Goal: Navigation & Orientation: Find specific page/section

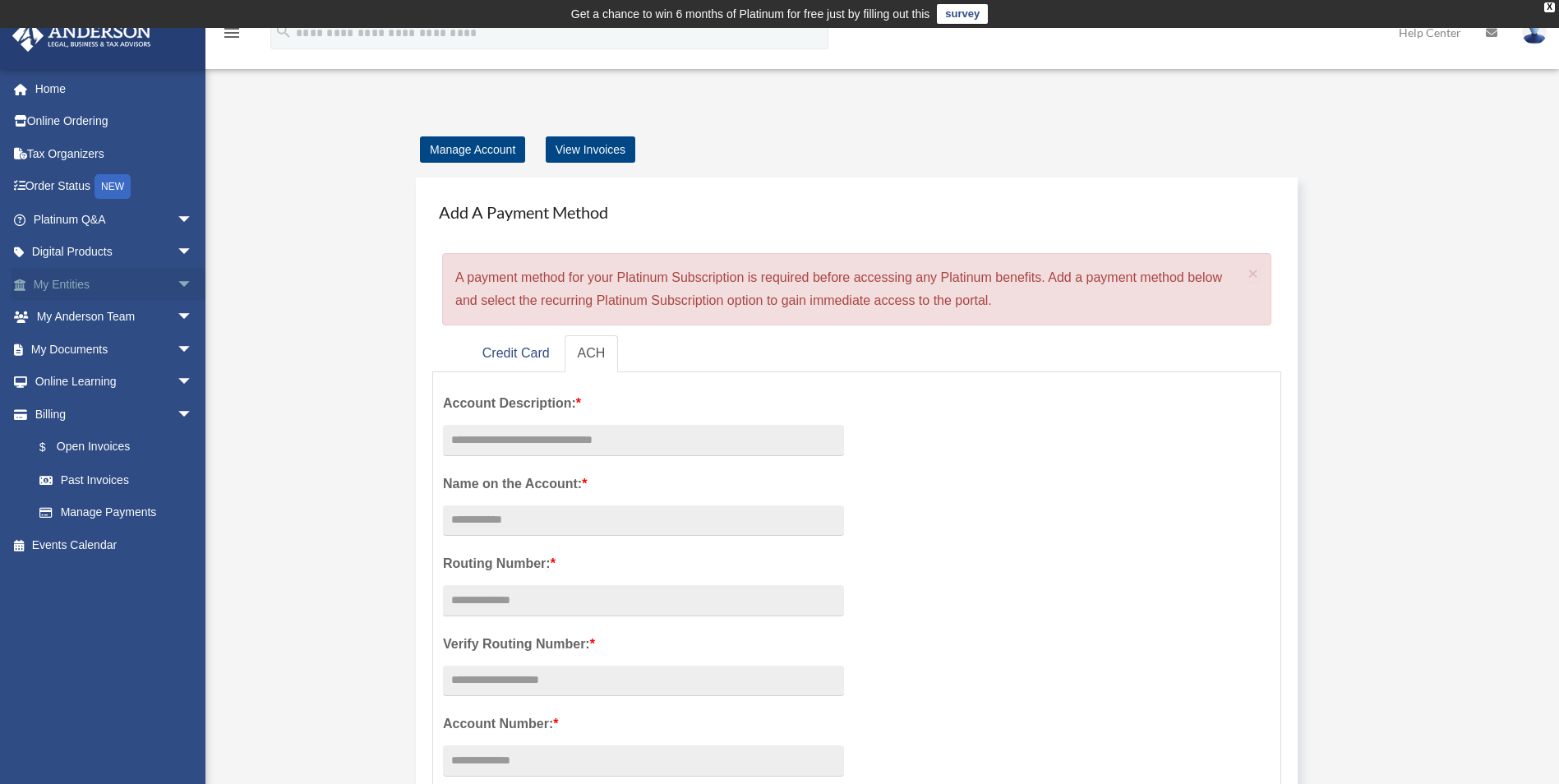
click at [177, 282] on span "arrow_drop_down" at bounding box center [193, 285] width 33 height 34
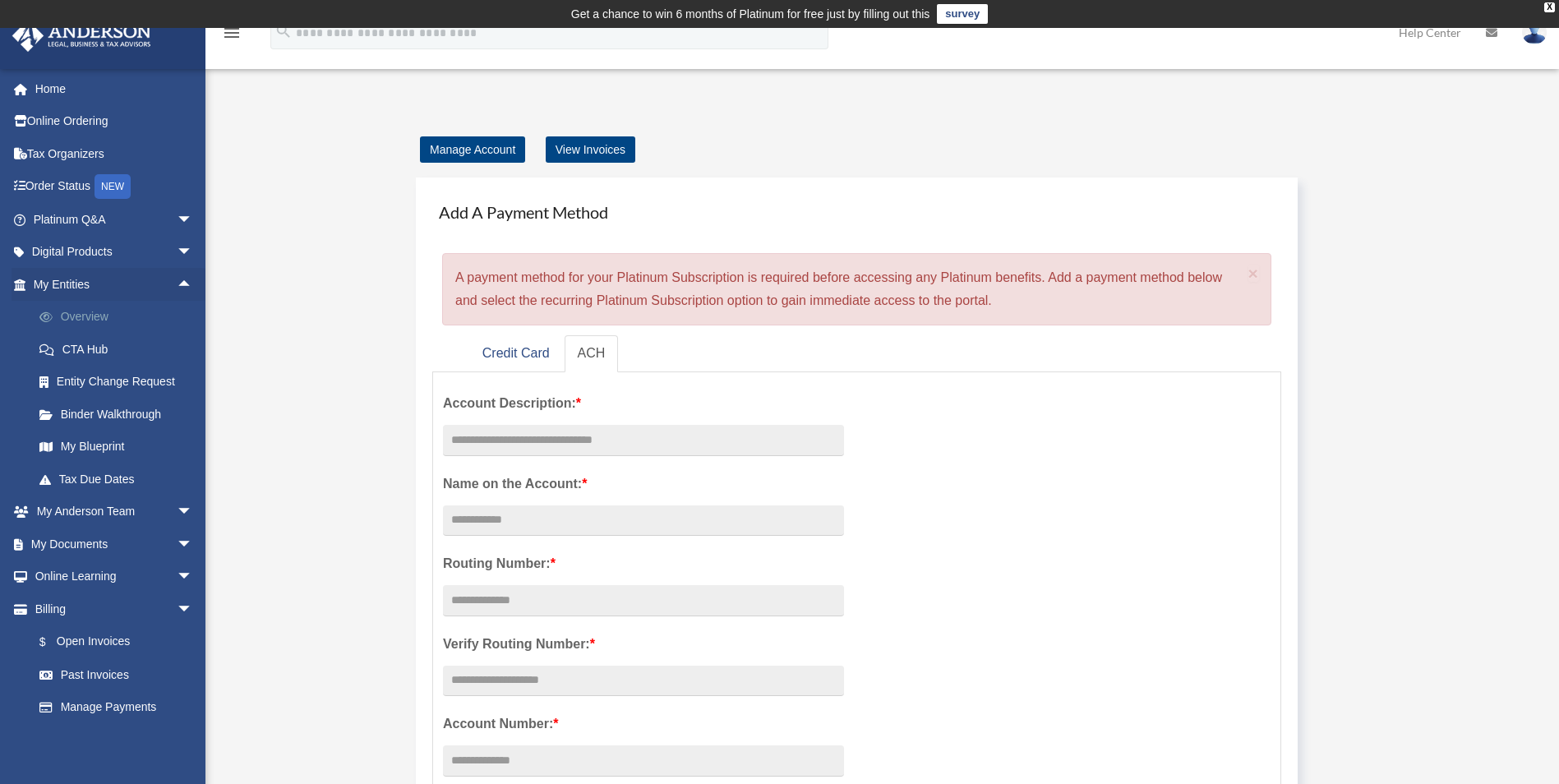
click at [139, 313] on link "Overview" at bounding box center [120, 318] width 195 height 33
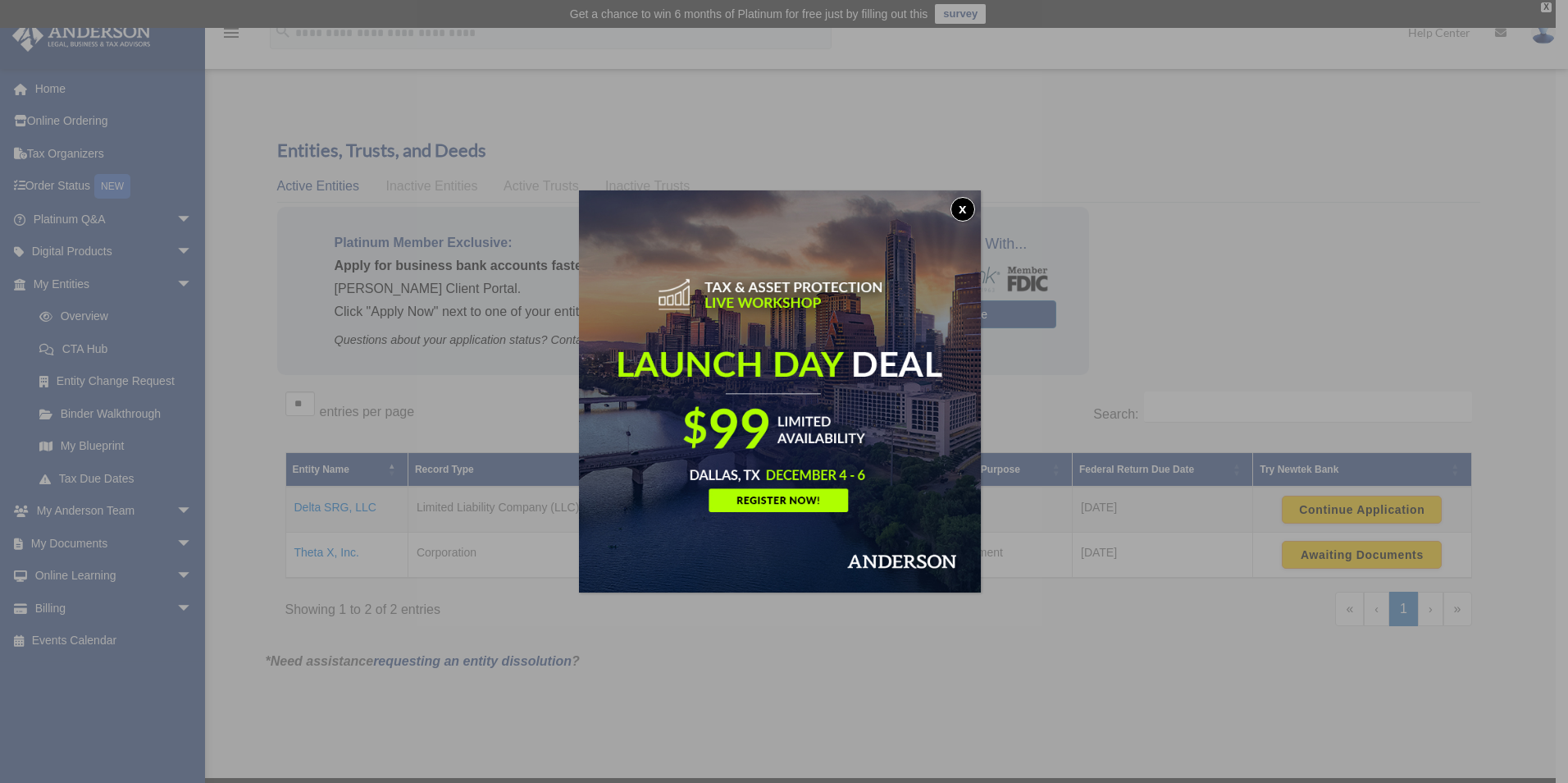
click at [968, 208] on button "x" at bounding box center [963, 209] width 24 height 24
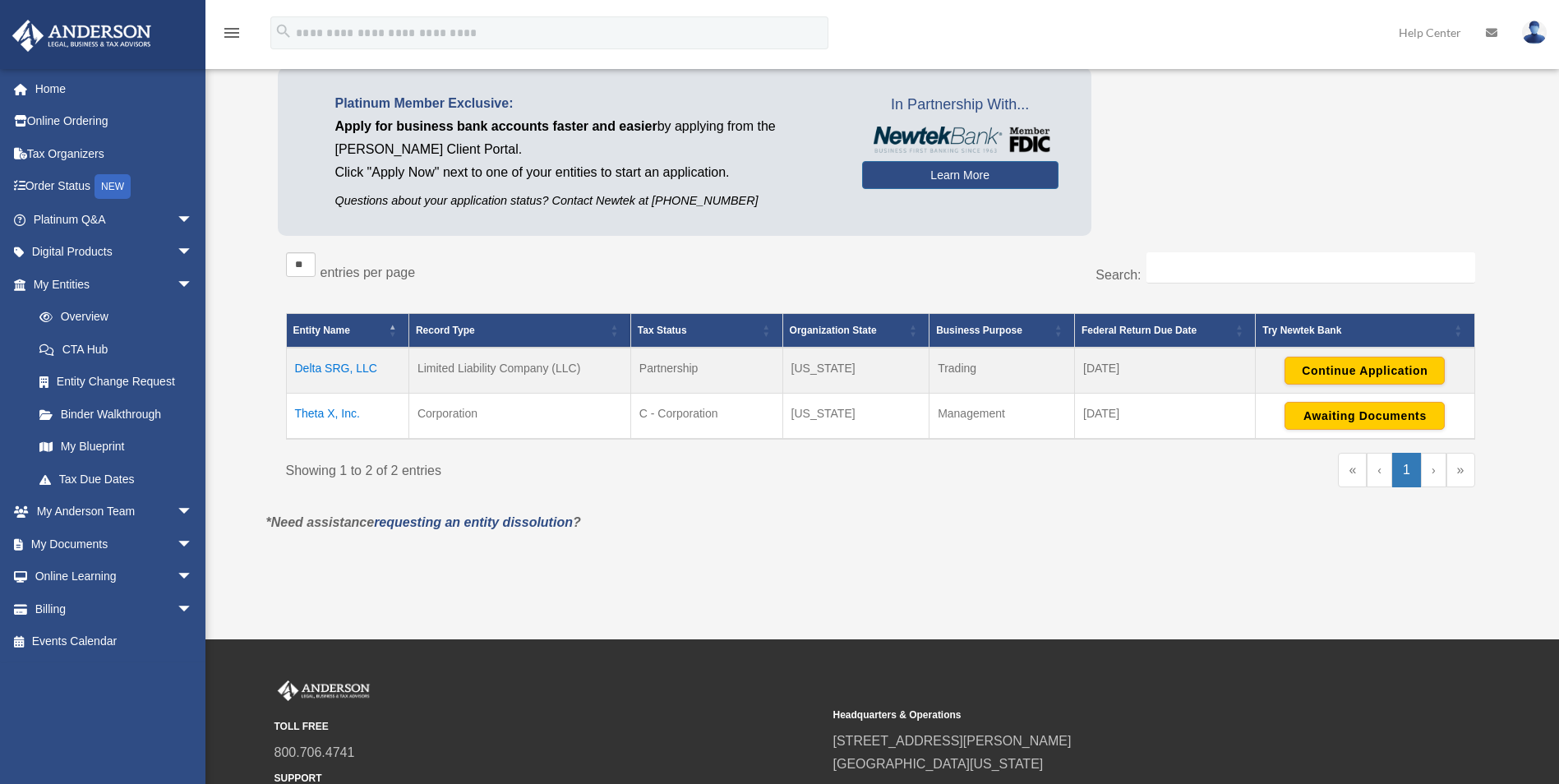
scroll to position [164, 0]
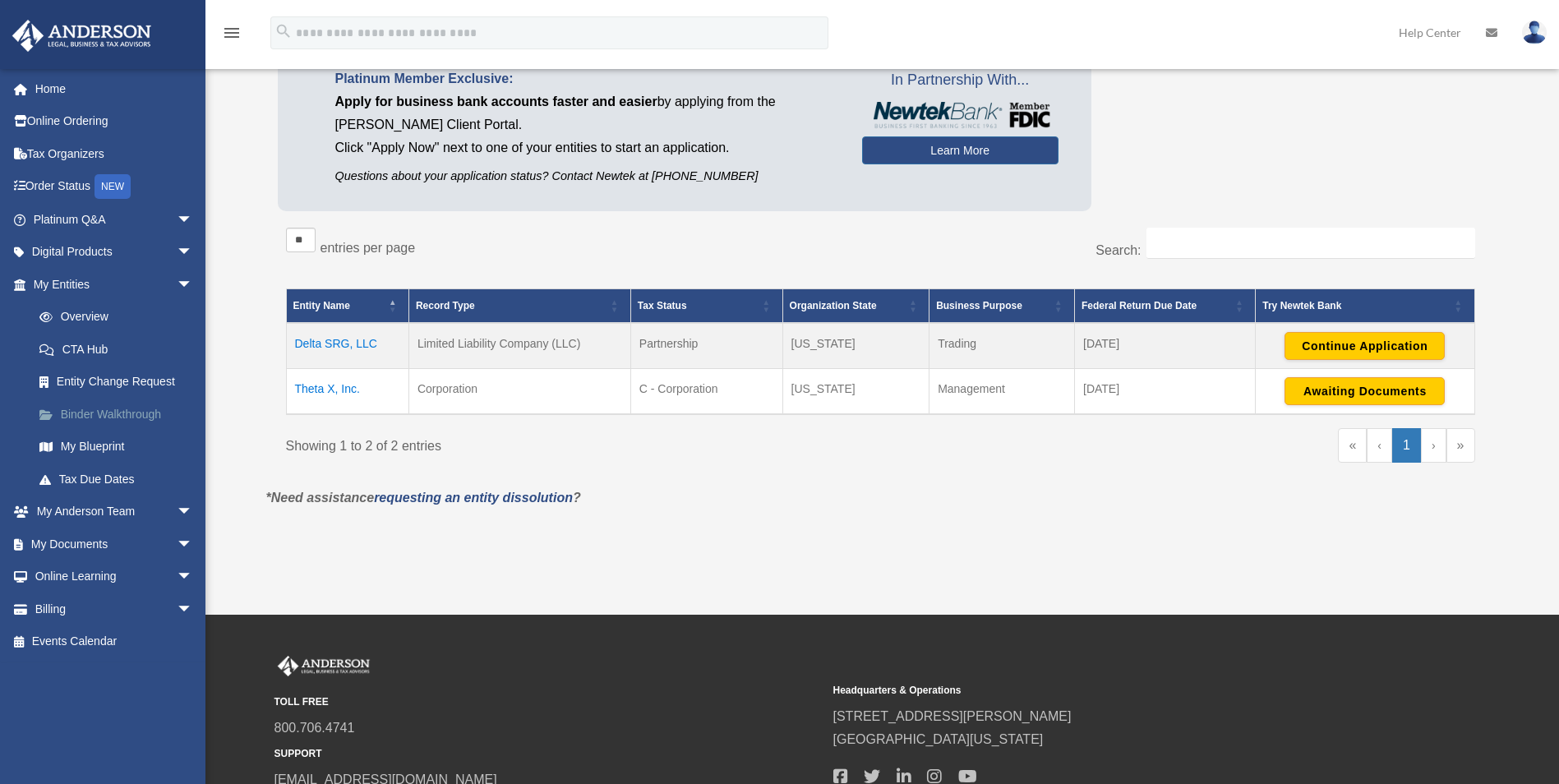
click at [118, 408] on link "Binder Walkthrough" at bounding box center [120, 414] width 195 height 33
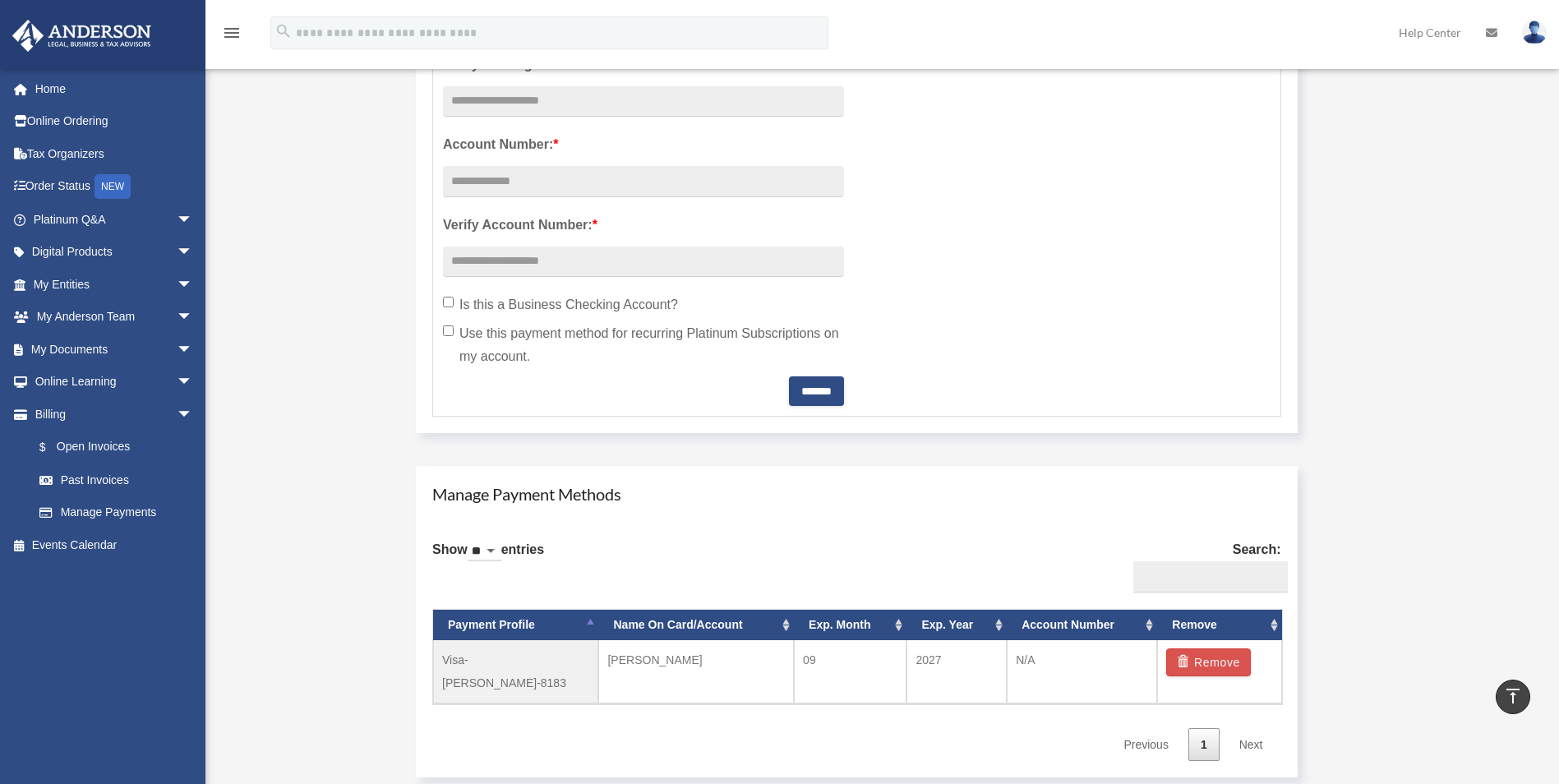
scroll to position [821, 0]
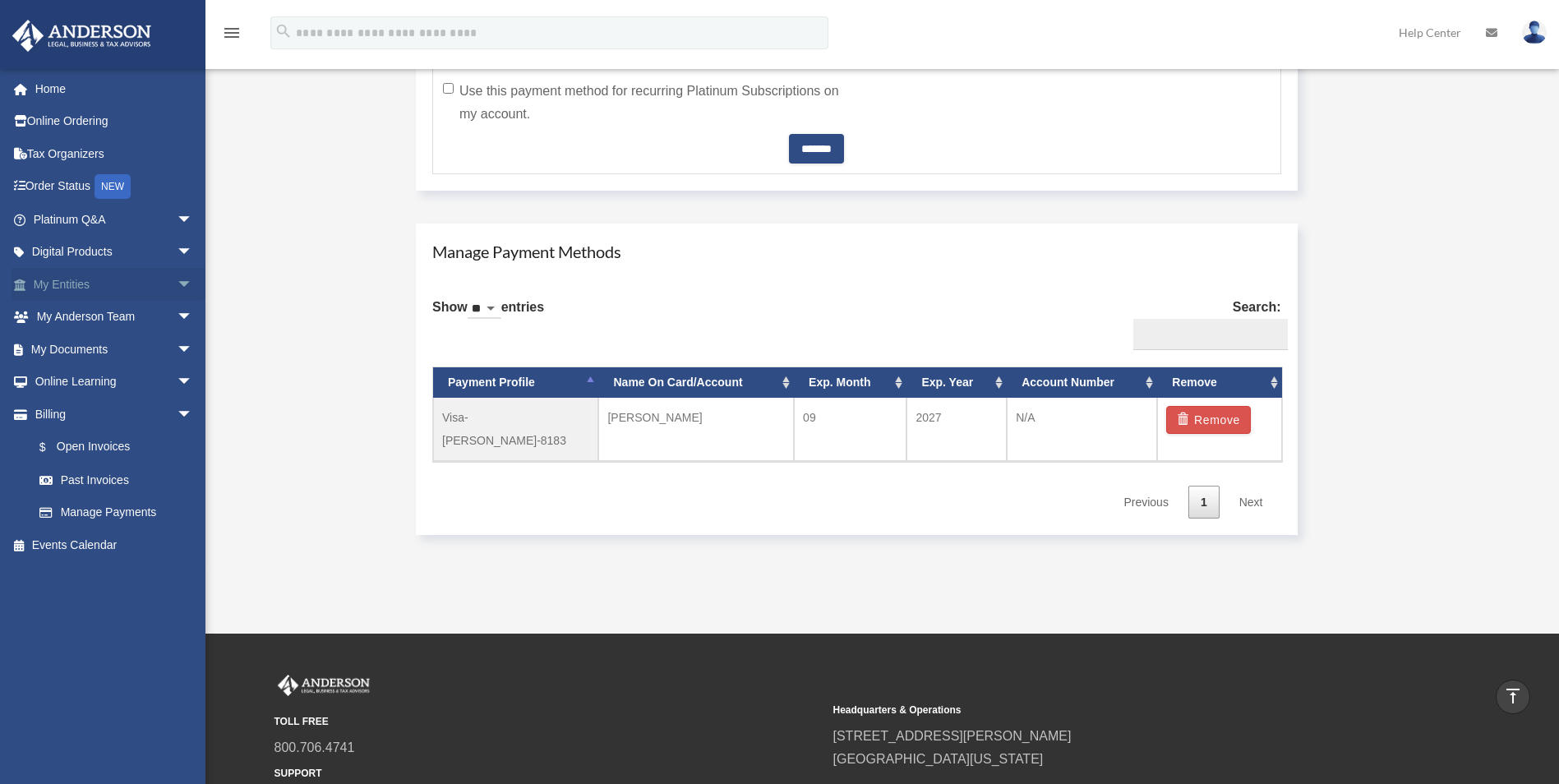
click at [177, 288] on span "arrow_drop_down" at bounding box center [193, 285] width 33 height 34
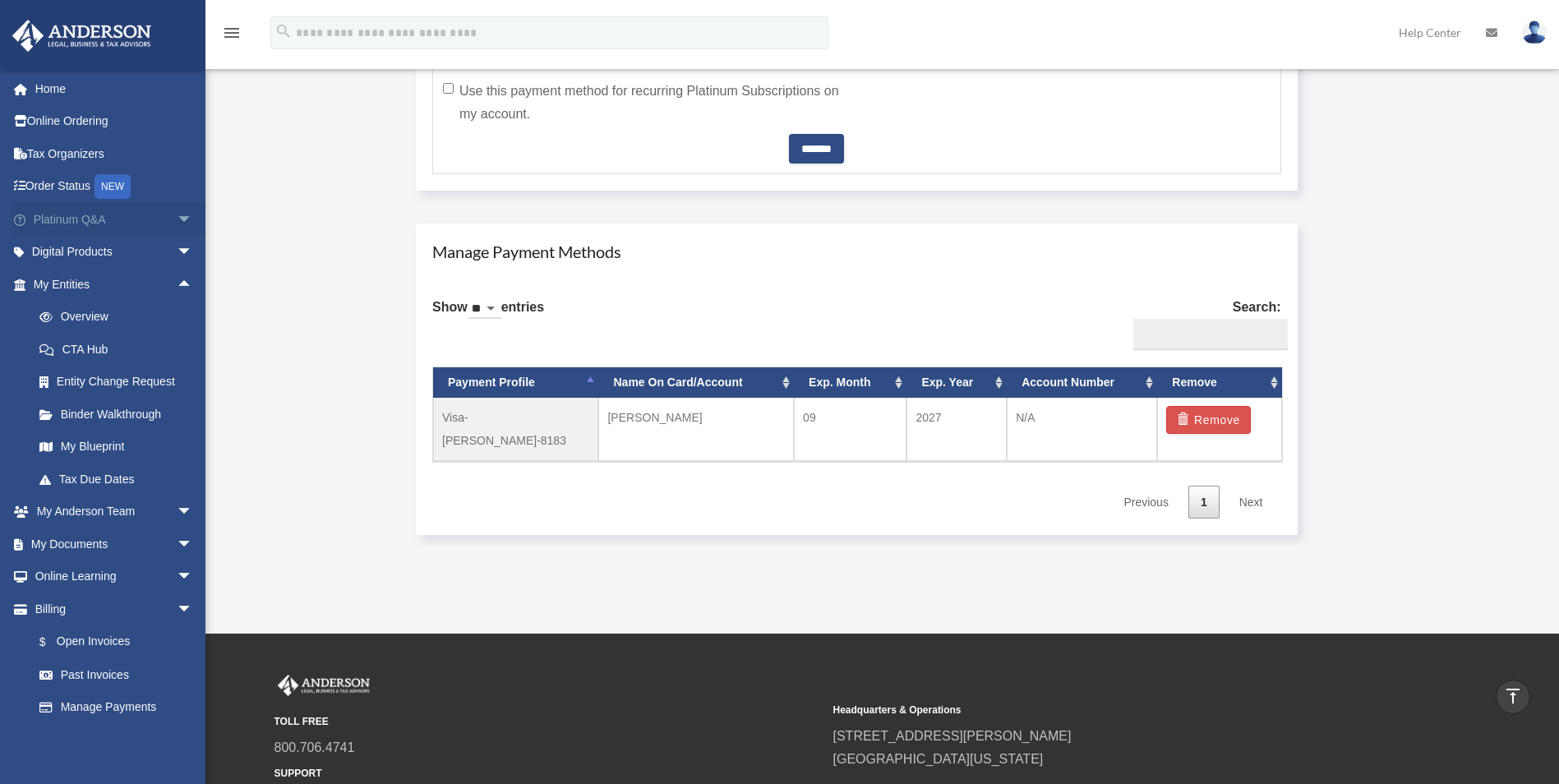
click at [181, 212] on span "arrow_drop_down" at bounding box center [193, 219] width 33 height 34
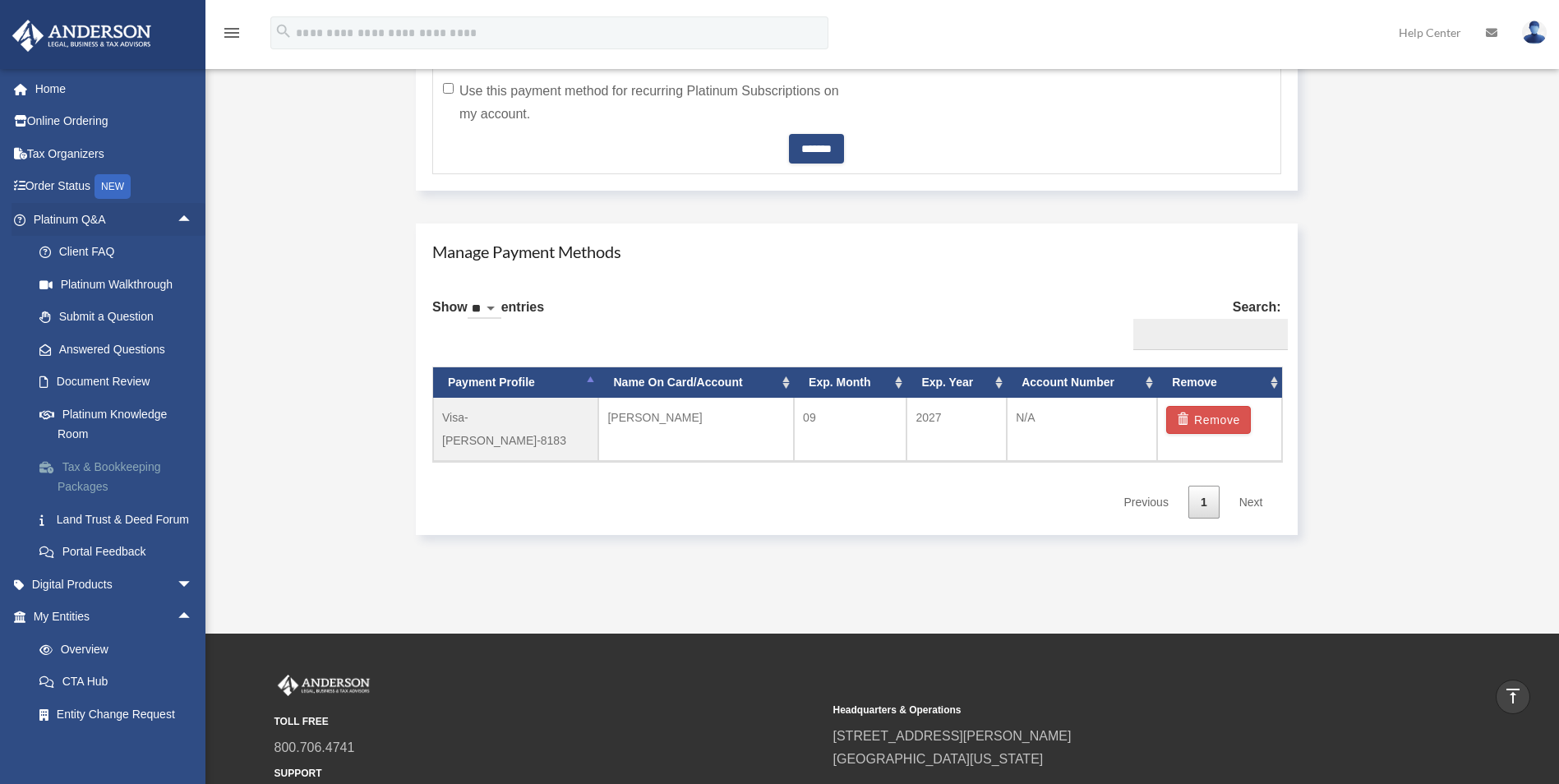
click at [143, 465] on link "Tax & Bookkeeping Packages" at bounding box center [120, 476] width 195 height 52
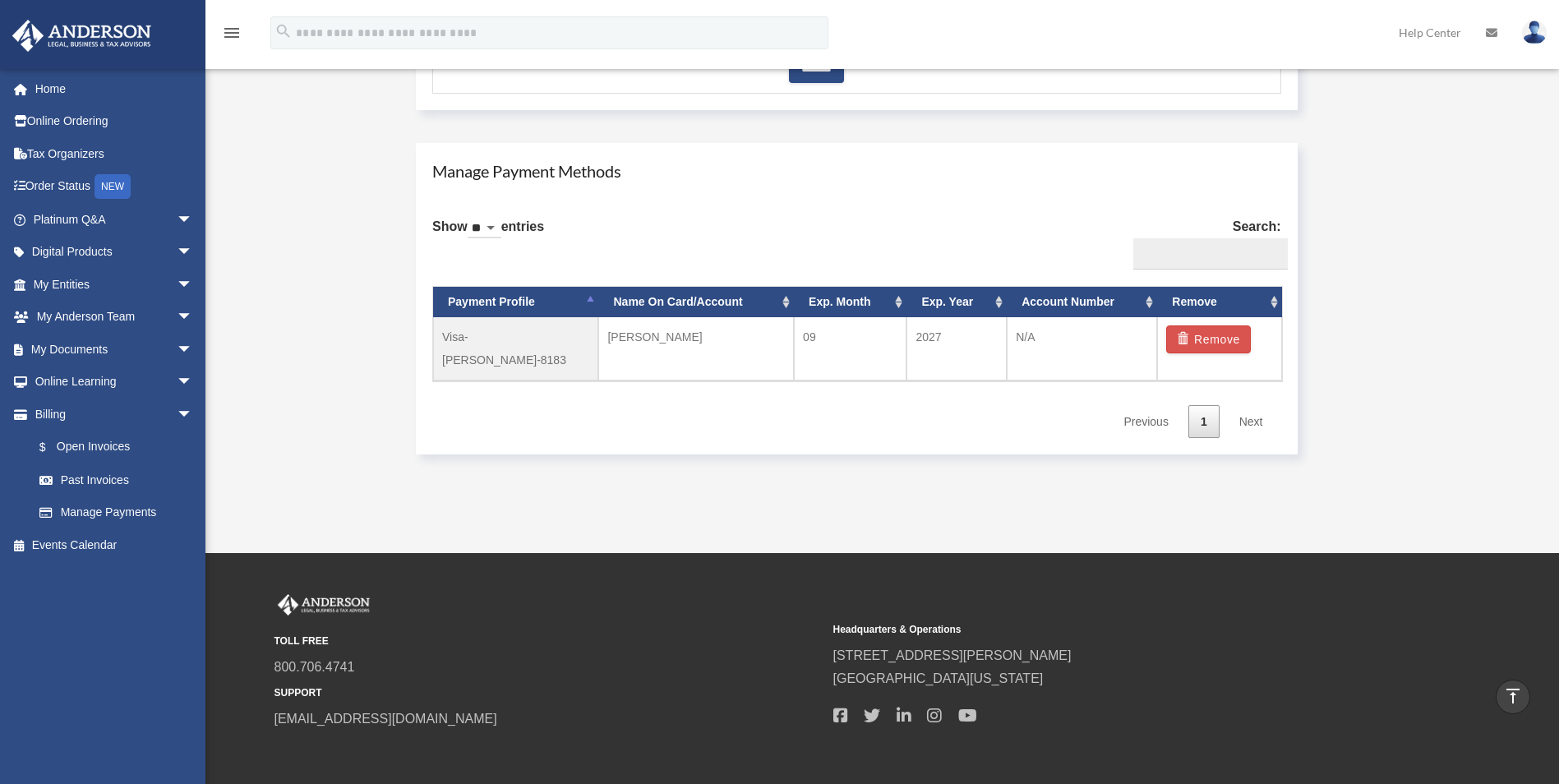
scroll to position [904, 0]
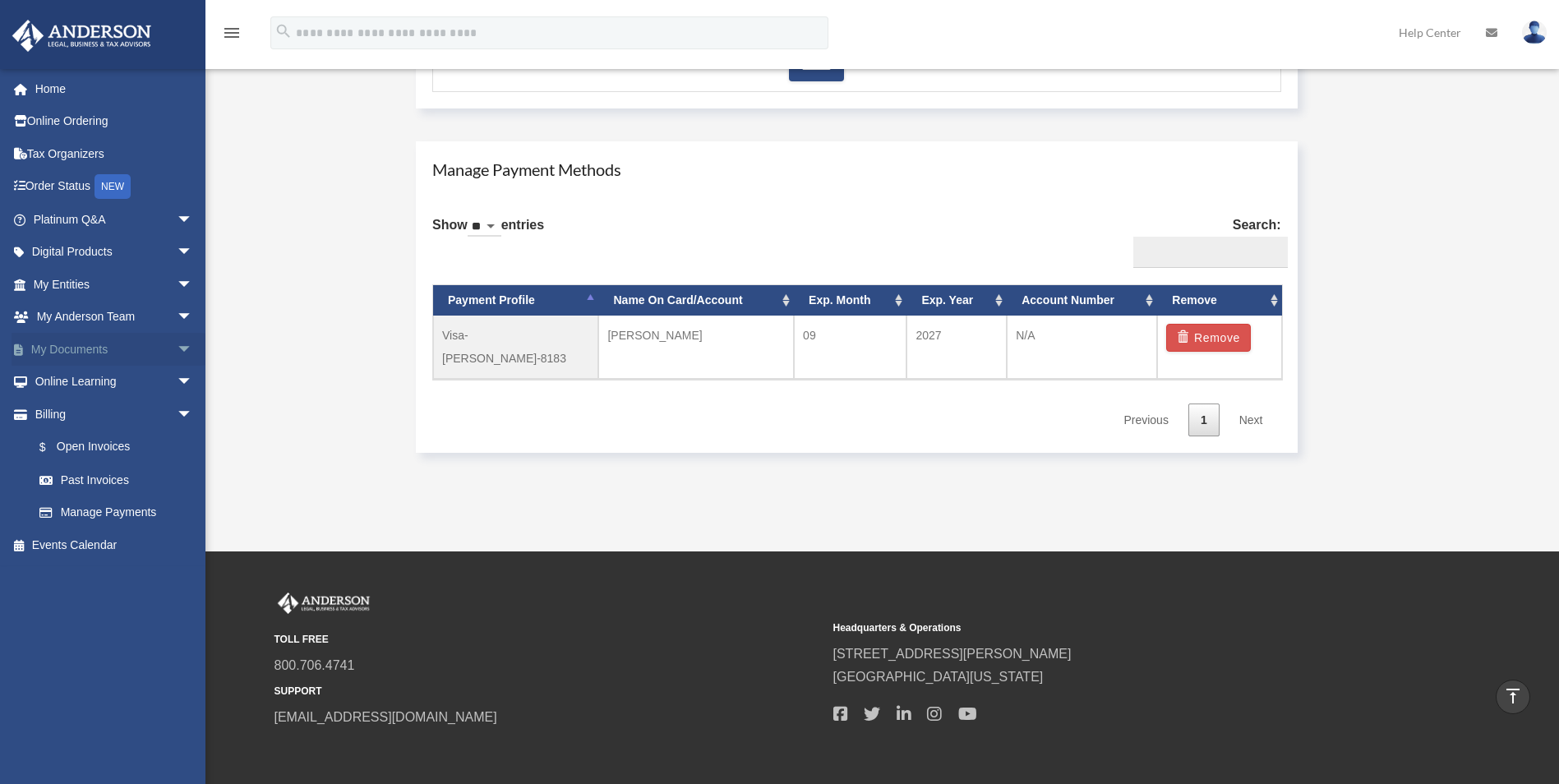
click at [183, 349] on span "arrow_drop_down" at bounding box center [193, 349] width 33 height 34
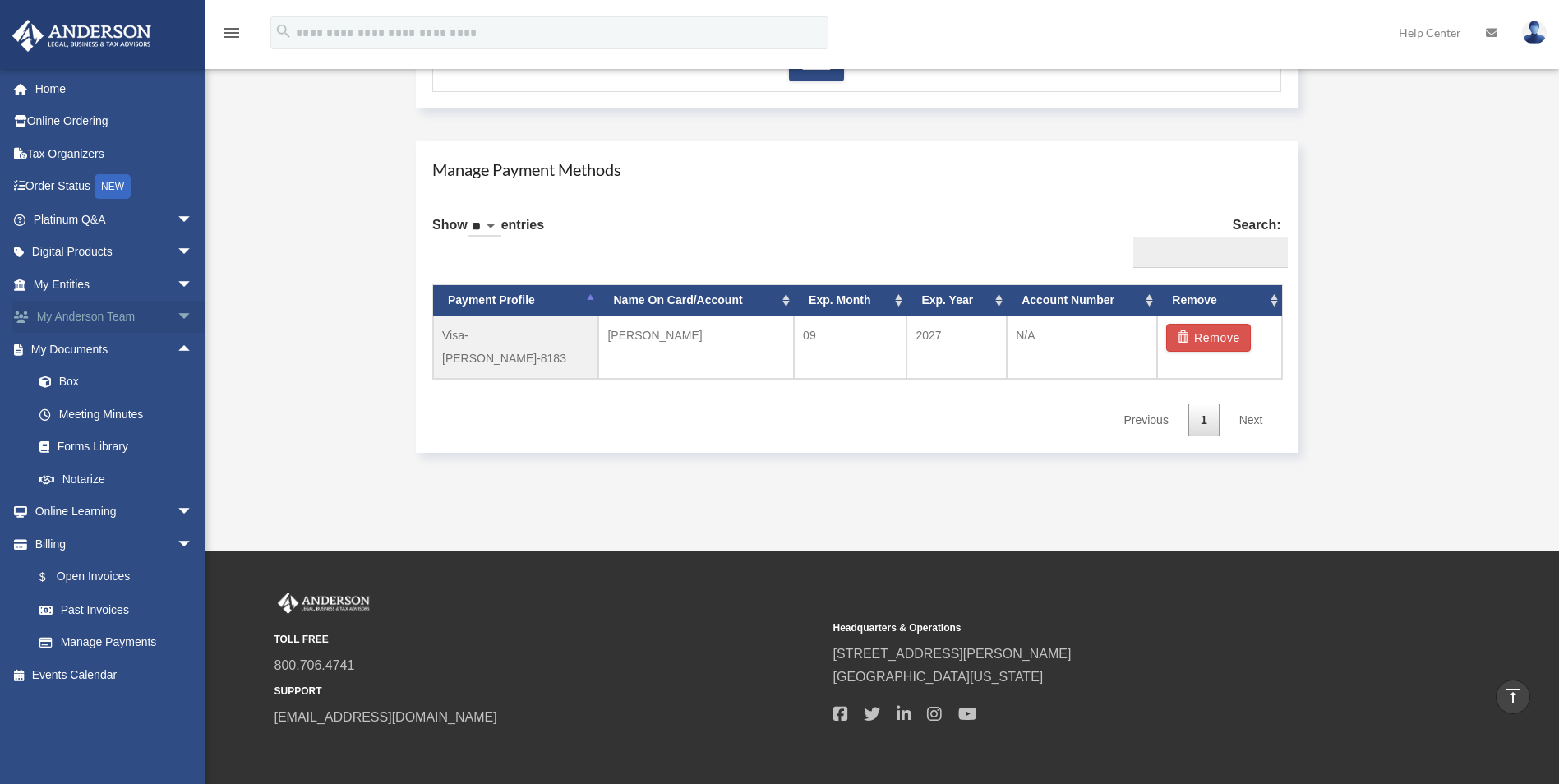
click at [177, 309] on span "arrow_drop_down" at bounding box center [193, 318] width 33 height 34
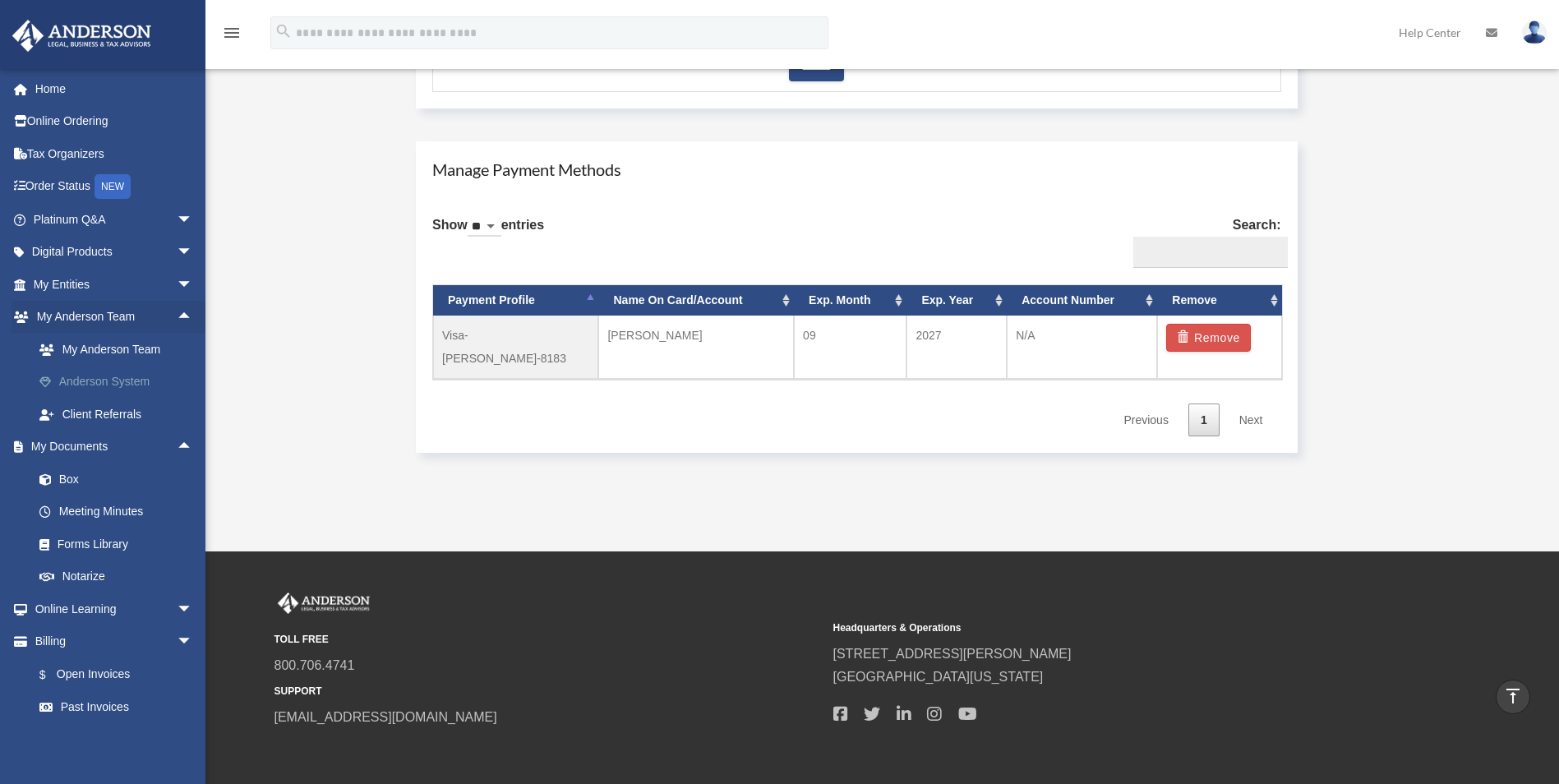
click at [129, 388] on link "Anderson System" at bounding box center [120, 382] width 195 height 33
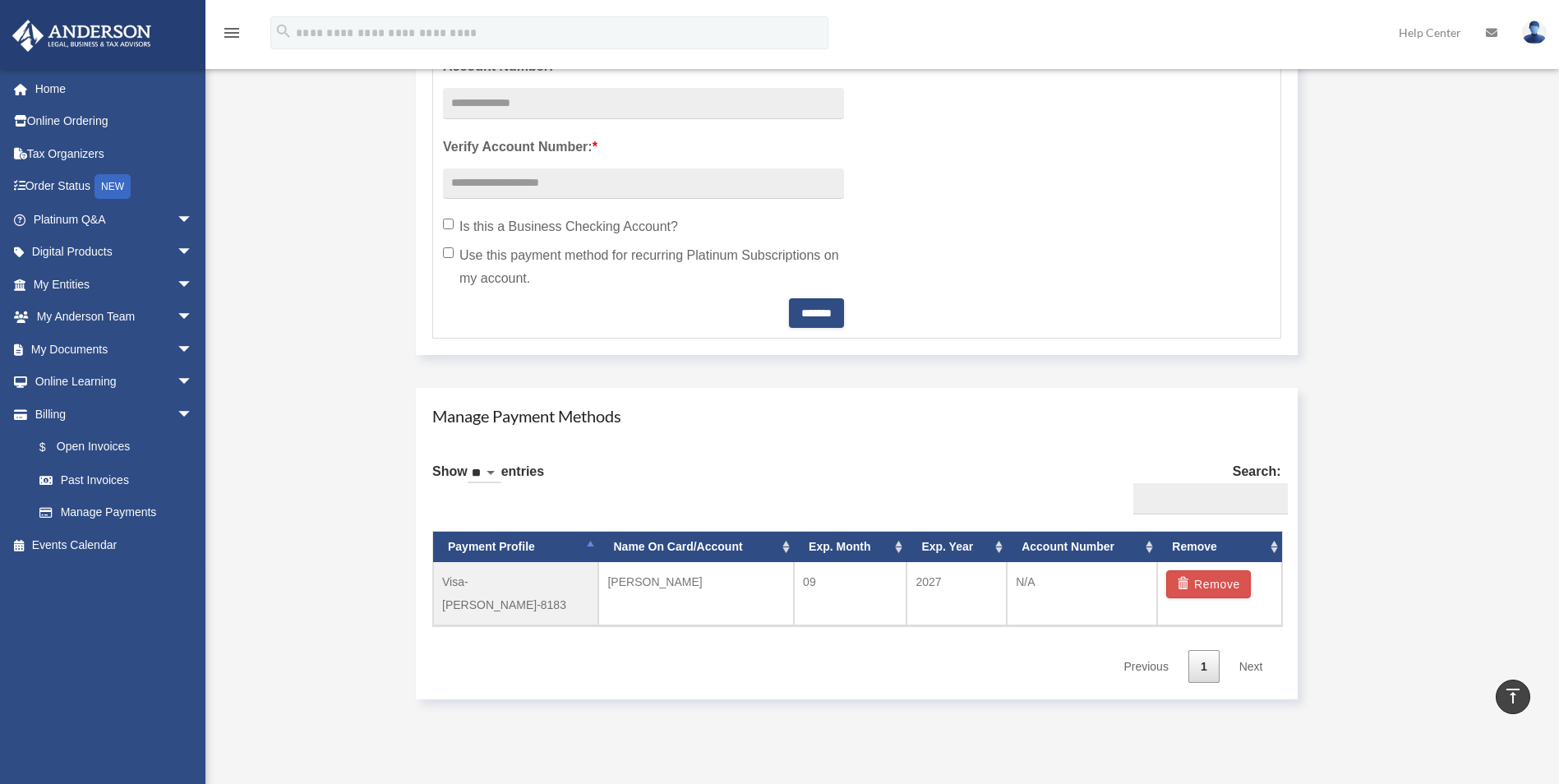
scroll to position [575, 0]
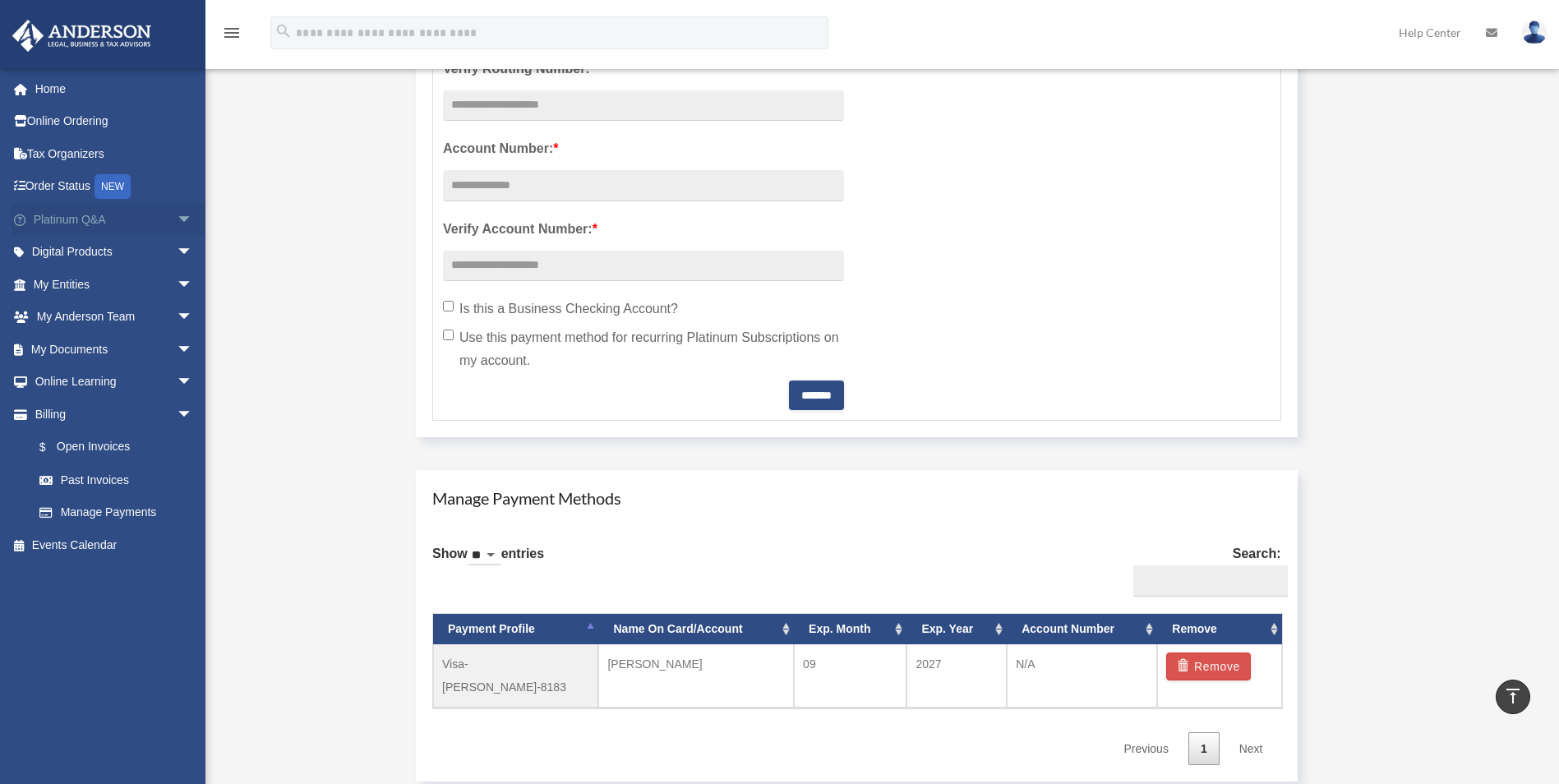
click at [177, 224] on span "arrow_drop_down" at bounding box center [193, 219] width 33 height 34
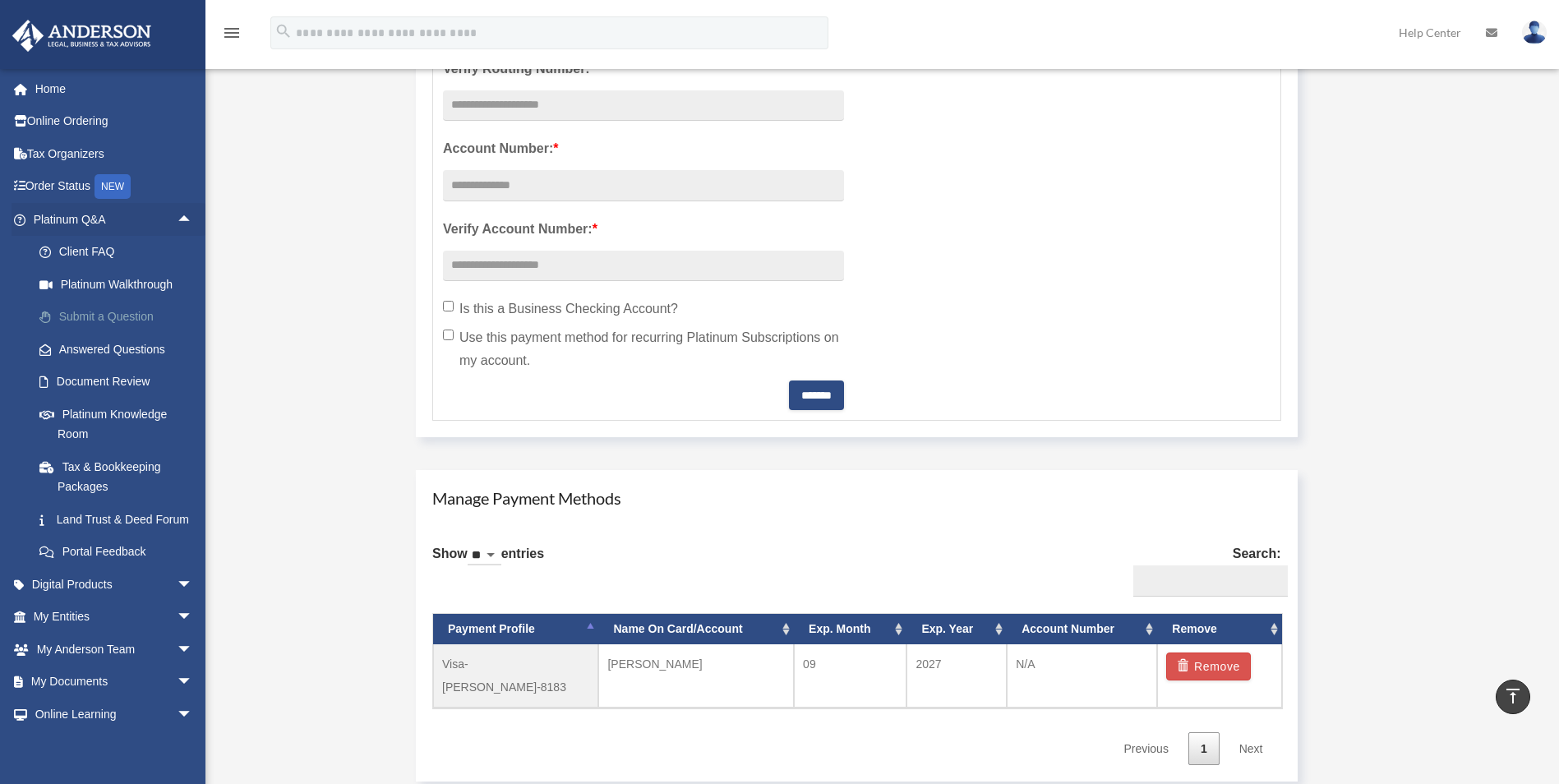
click at [142, 312] on link "Submit a Question" at bounding box center [120, 318] width 195 height 33
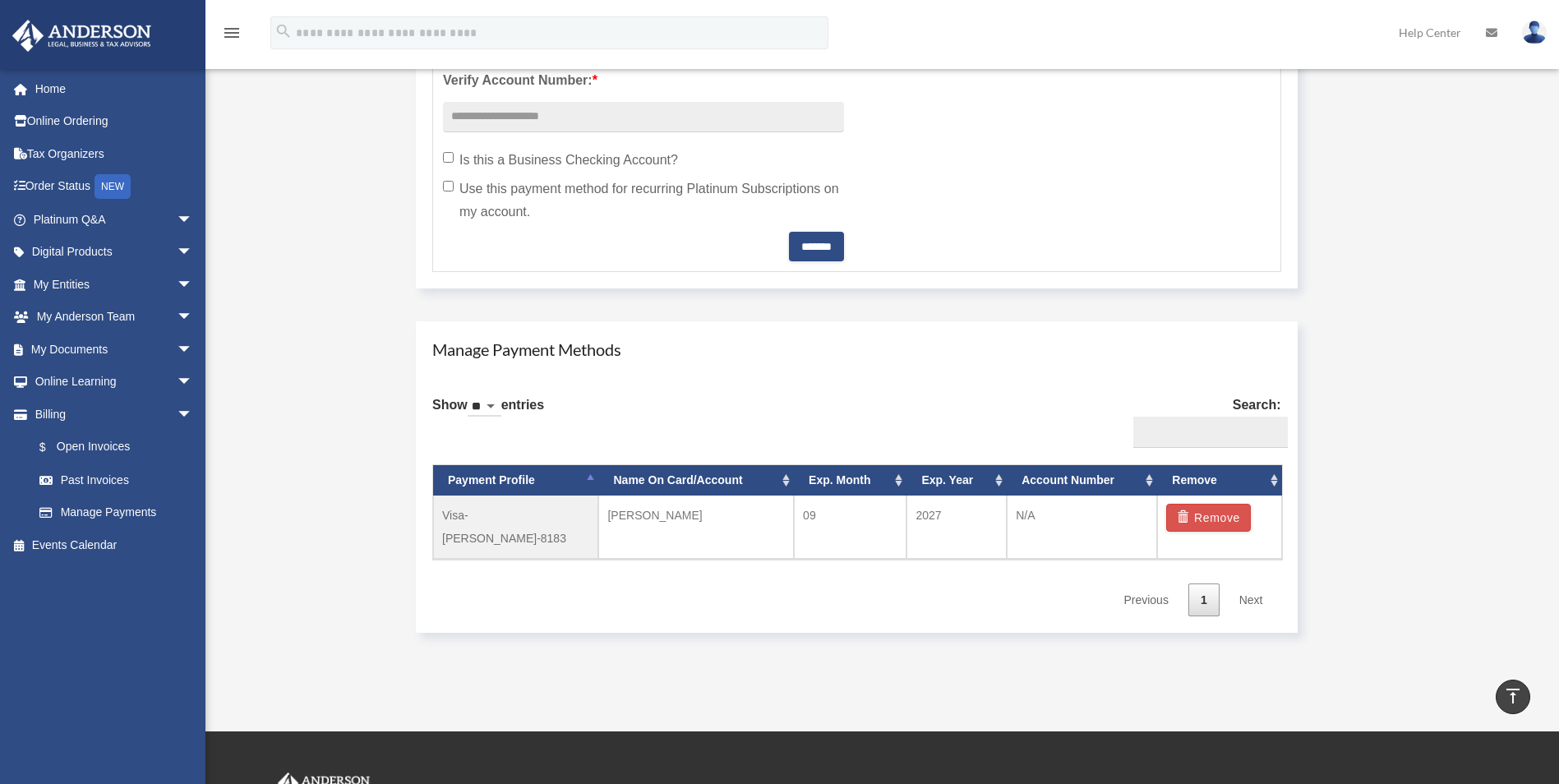
scroll to position [740, 0]
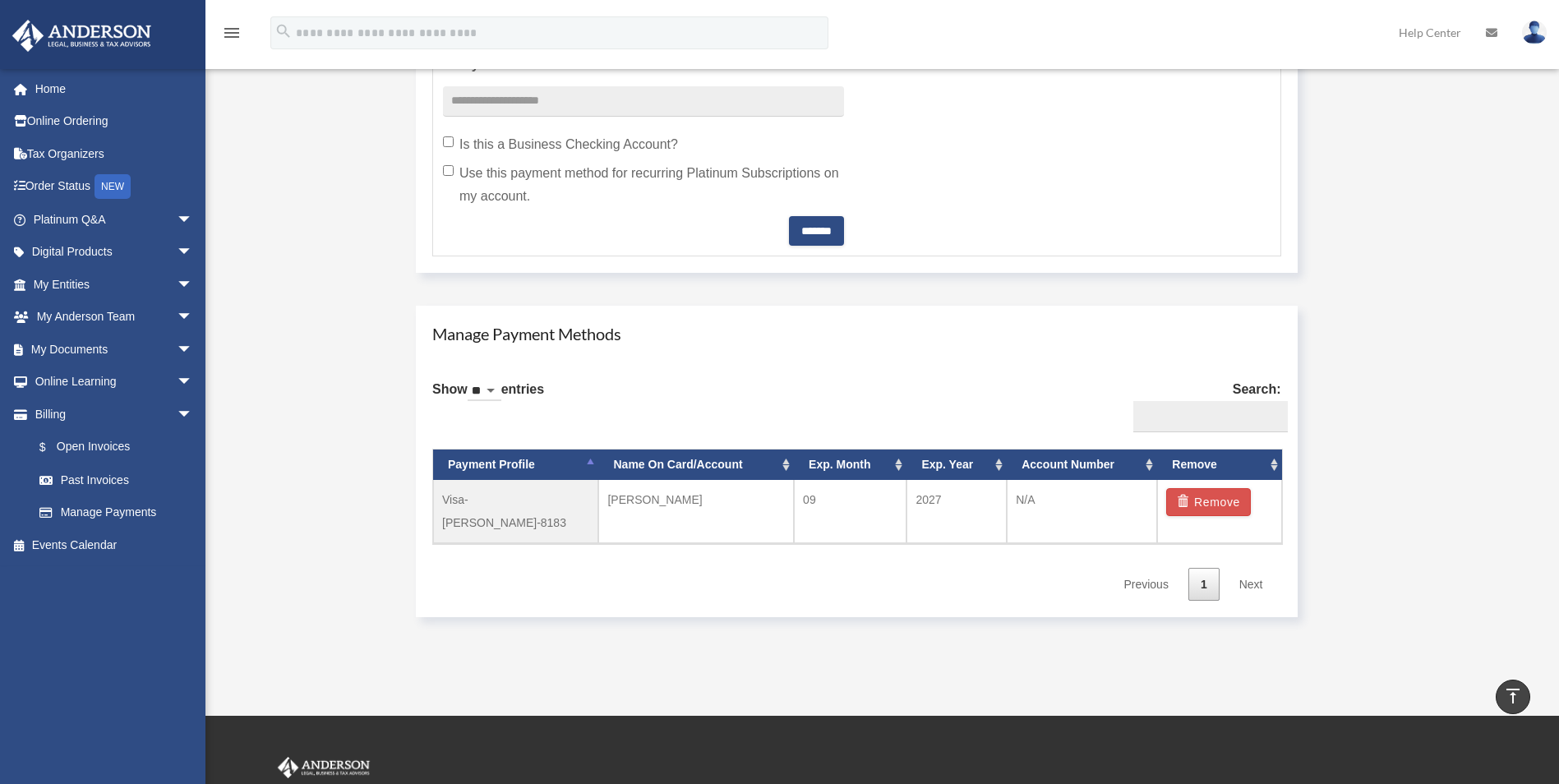
click at [1247, 567] on link "Next" at bounding box center [1252, 584] width 49 height 34
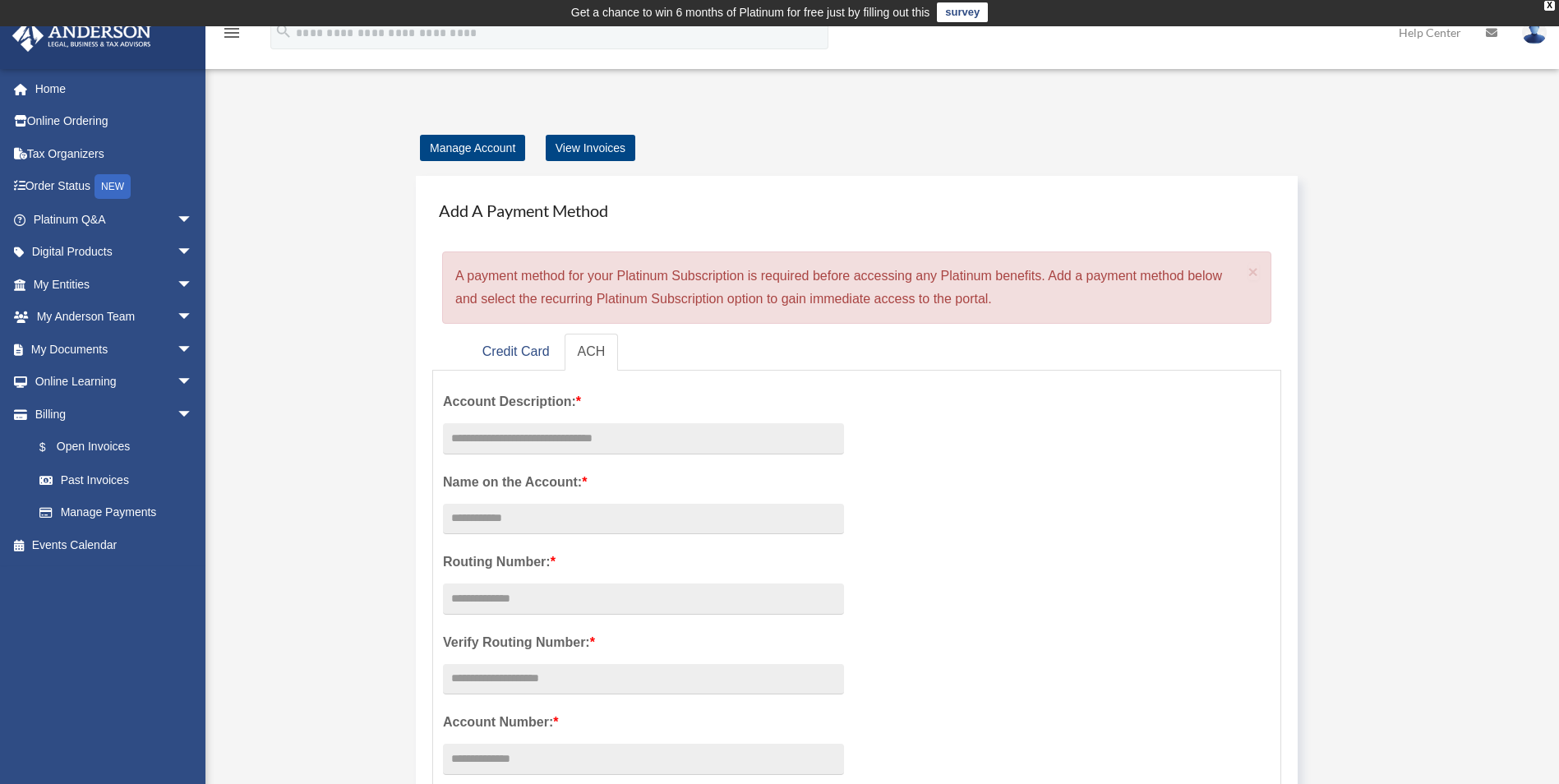
scroll to position [0, 0]
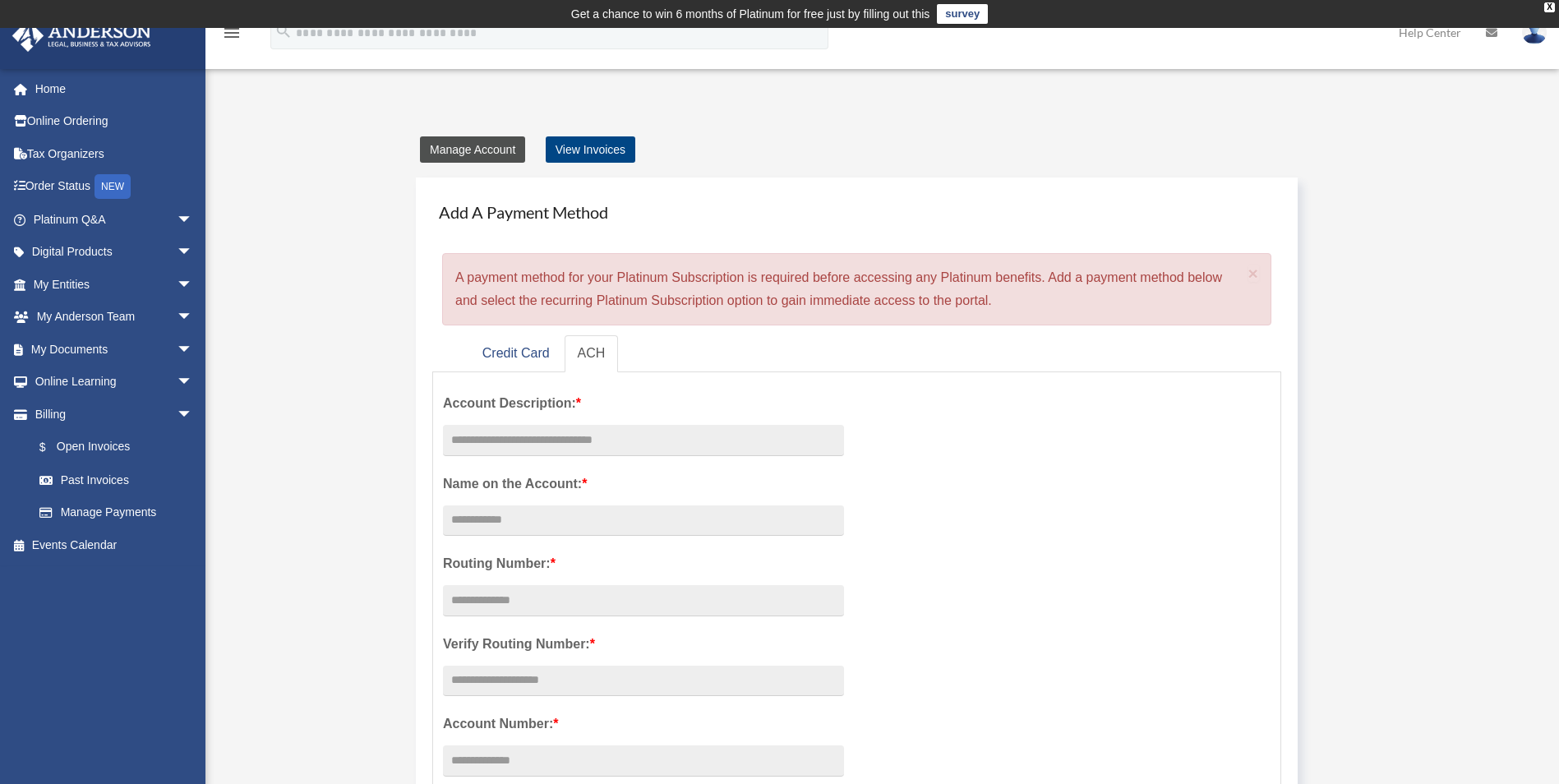
click at [496, 153] on link "Manage Account" at bounding box center [472, 150] width 105 height 26
click at [601, 150] on link "View Invoices" at bounding box center [590, 150] width 90 height 26
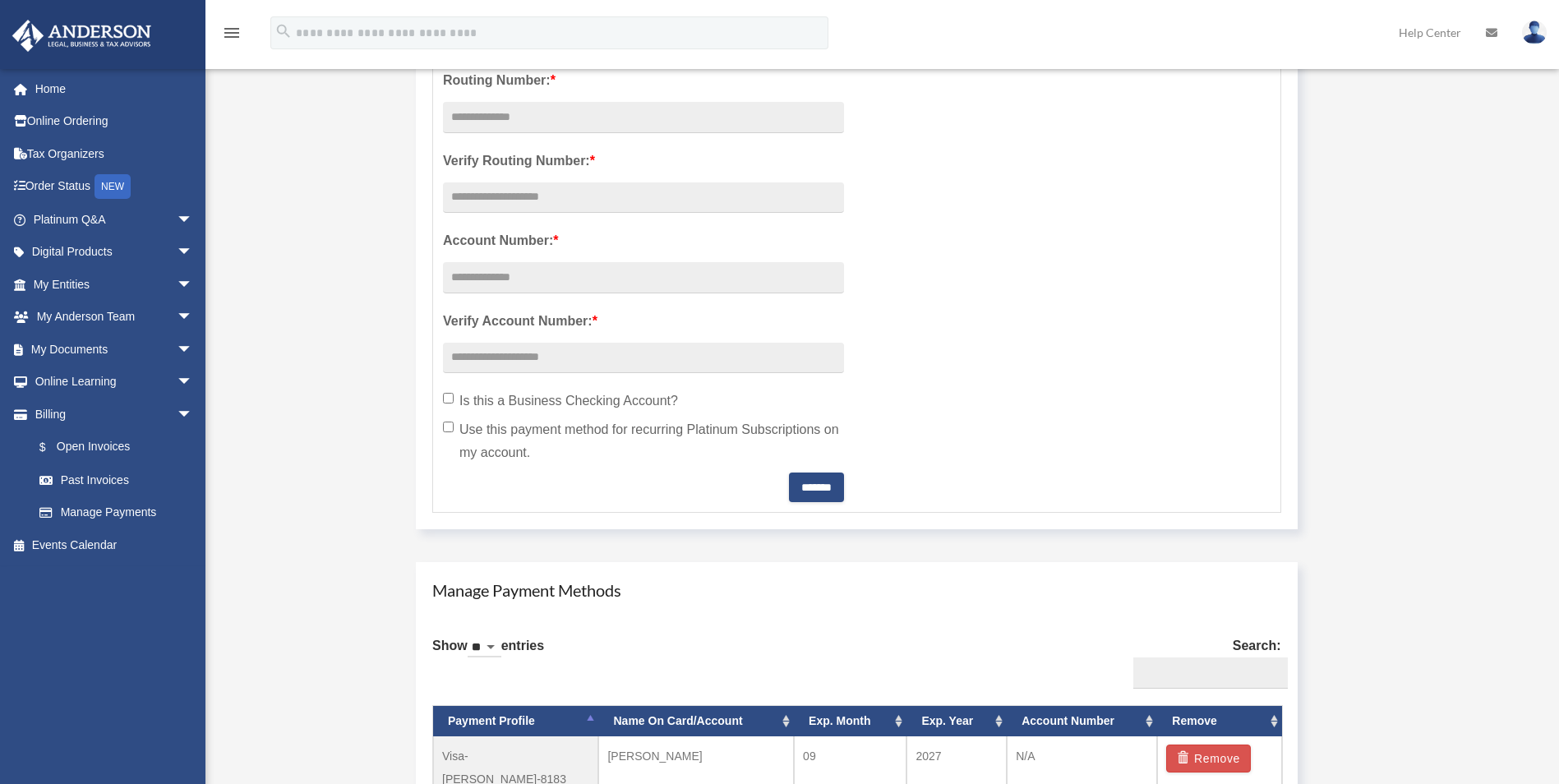
scroll to position [493, 0]
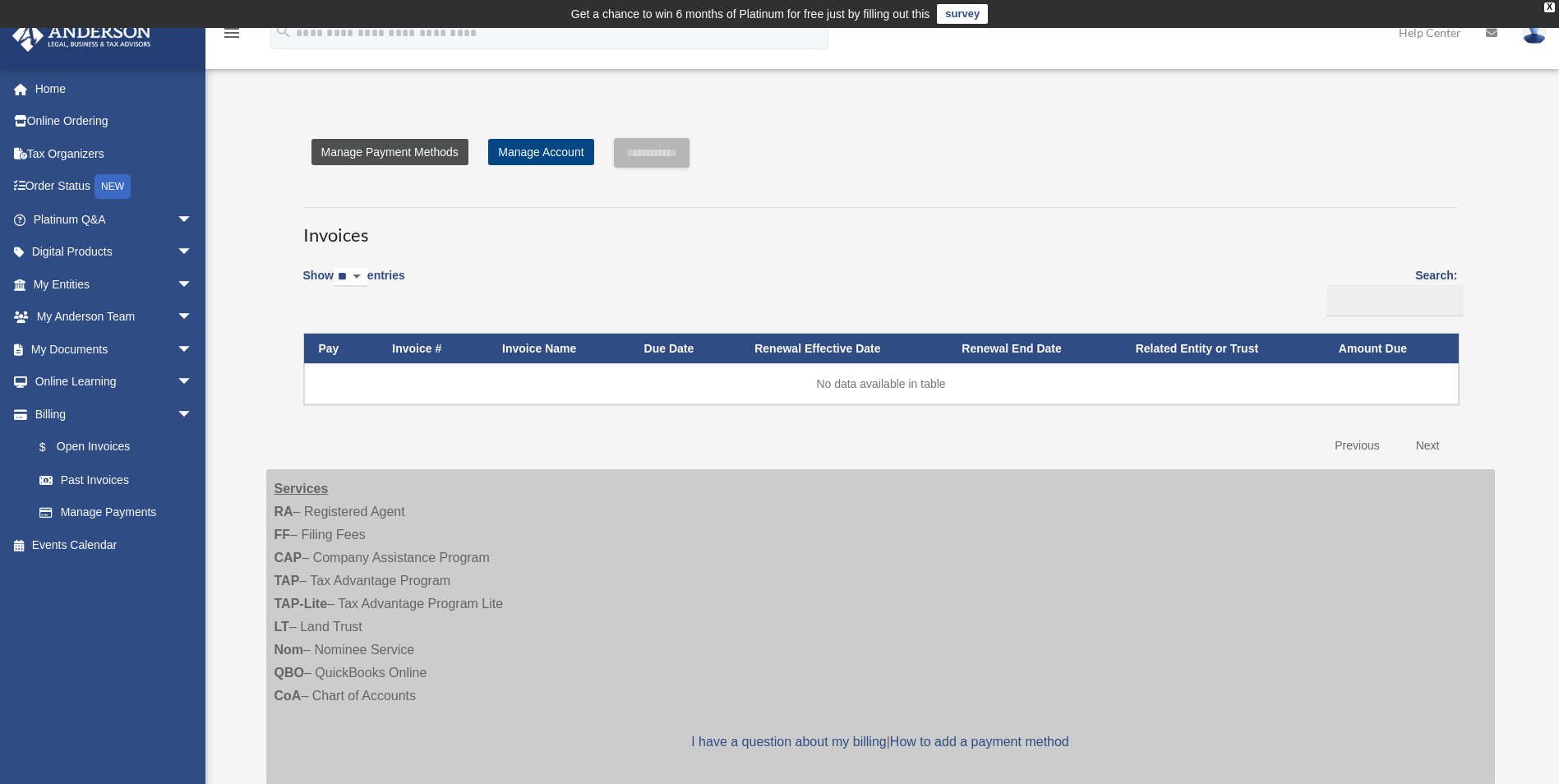
click at [365, 145] on link "Manage Payment Methods" at bounding box center [390, 152] width 157 height 26
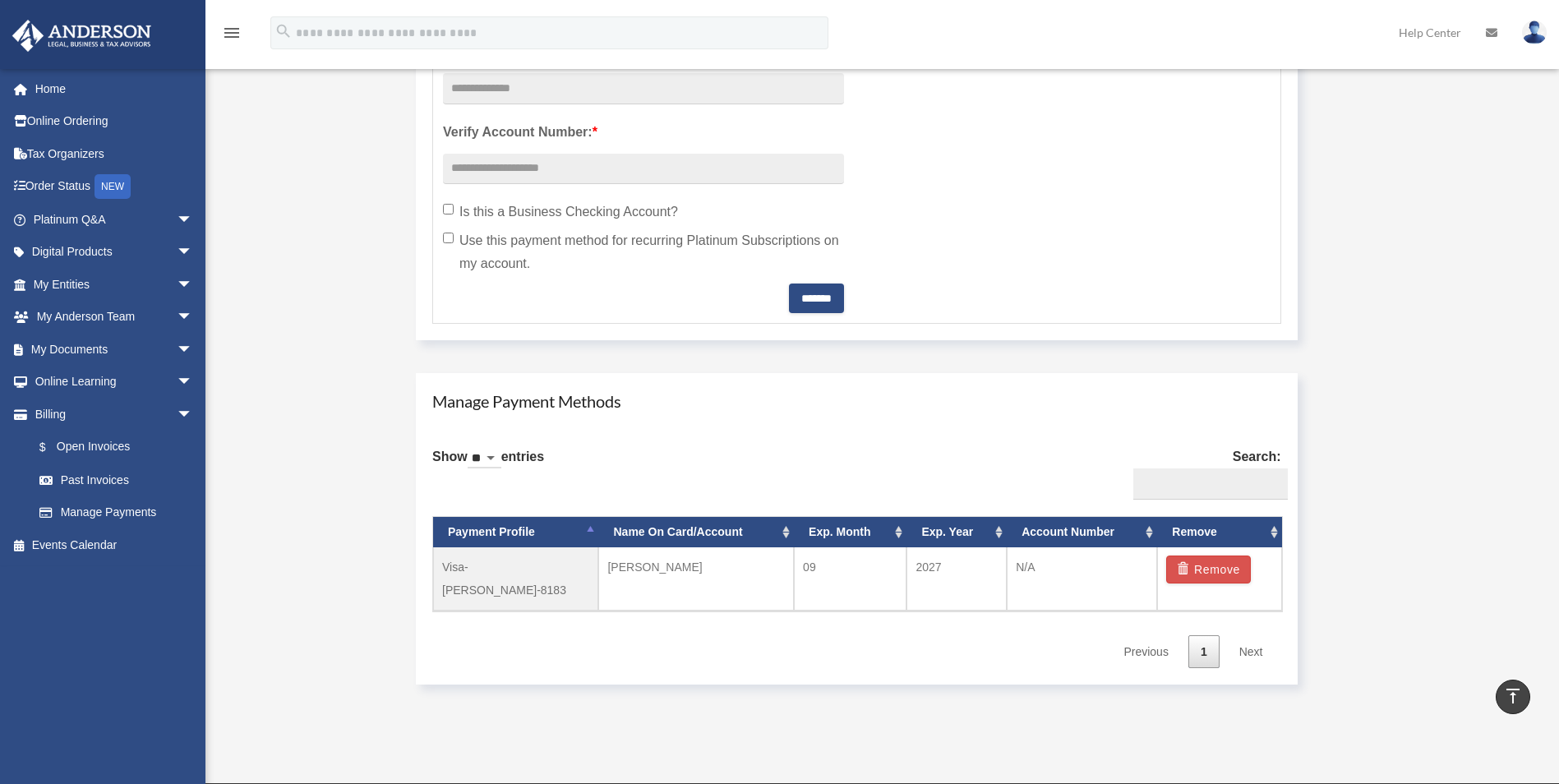
scroll to position [673, 0]
click at [1247, 634] on link "Next" at bounding box center [1252, 651] width 49 height 34
click at [177, 249] on span "arrow_drop_down" at bounding box center [193, 252] width 33 height 34
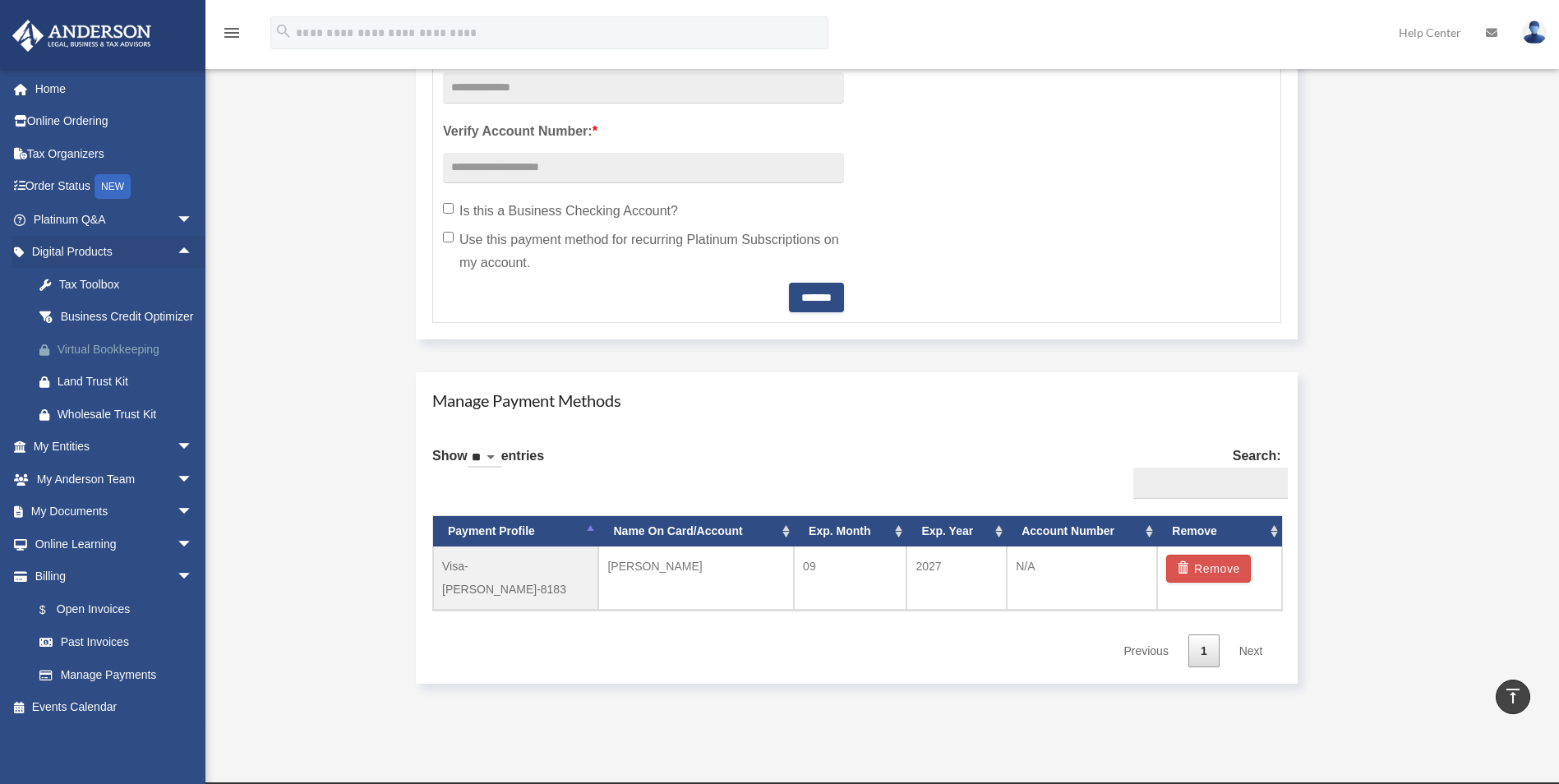
click at [153, 360] on div "Virtual Bookkeeping" at bounding box center [127, 350] width 139 height 21
click at [177, 216] on span "arrow_drop_down" at bounding box center [193, 219] width 33 height 34
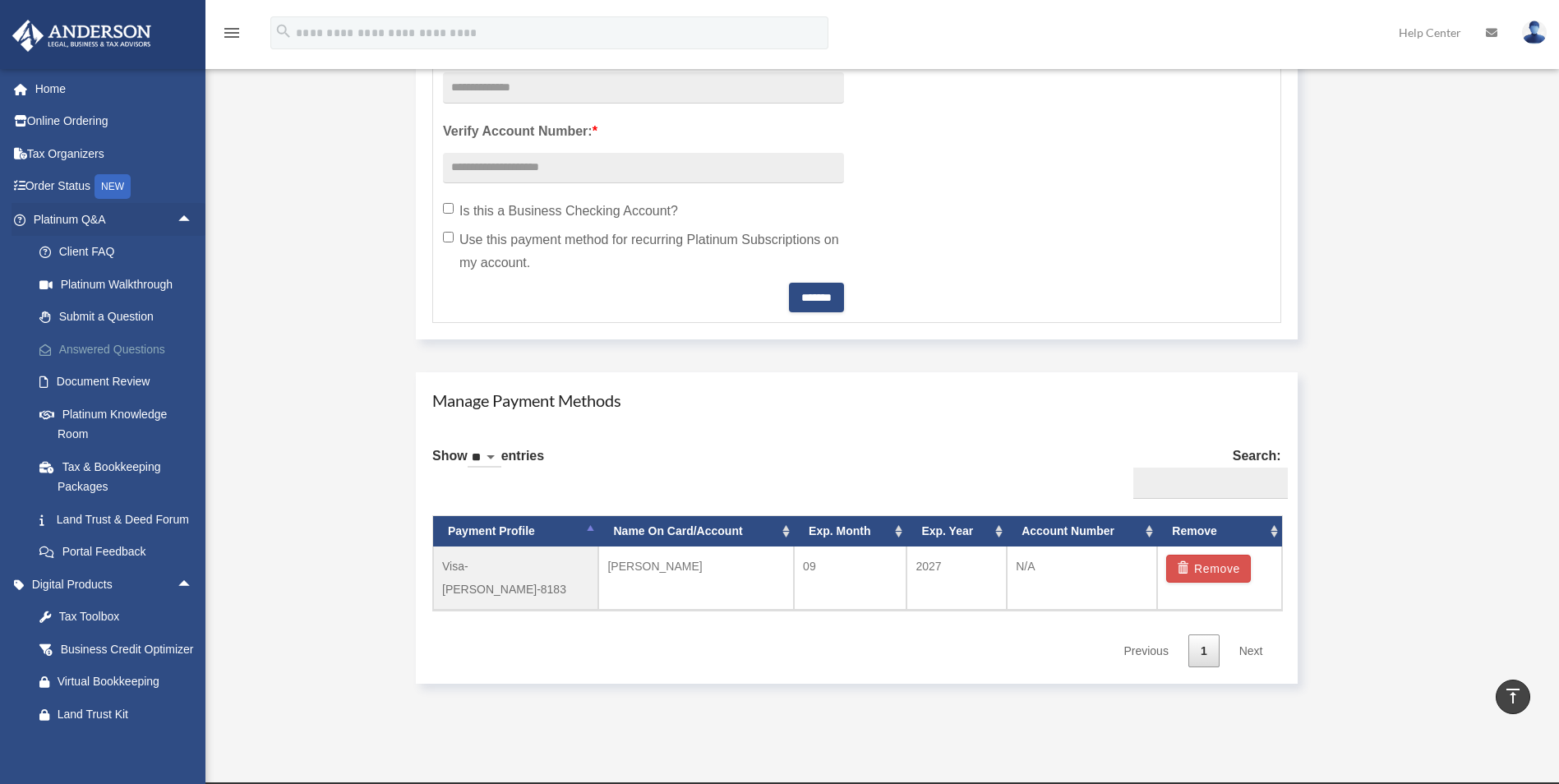
click at [106, 352] on link "Answered Questions" at bounding box center [120, 349] width 195 height 33
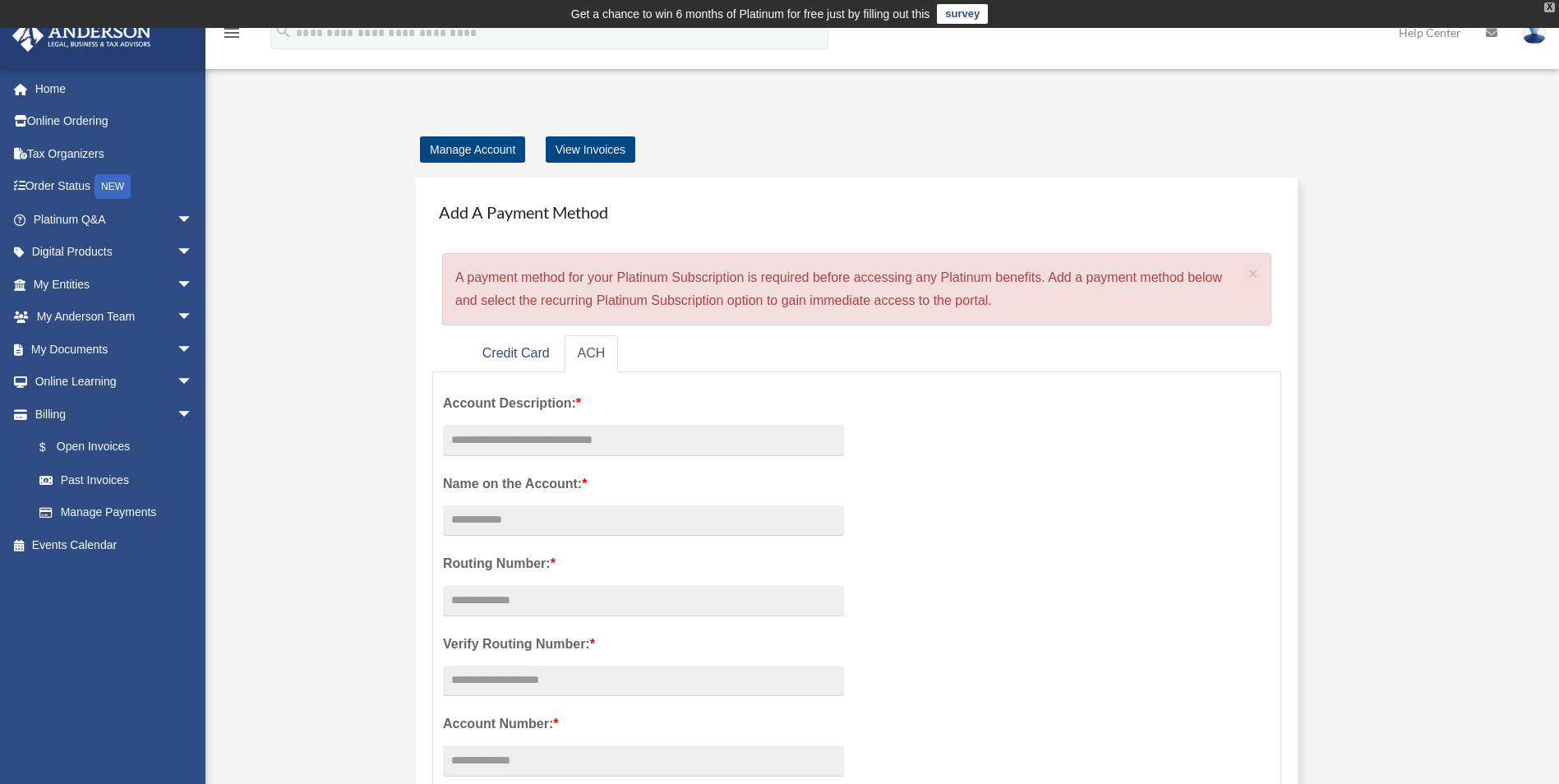
click at [1547, 3] on div "X" at bounding box center [1549, 7] width 10 height 10
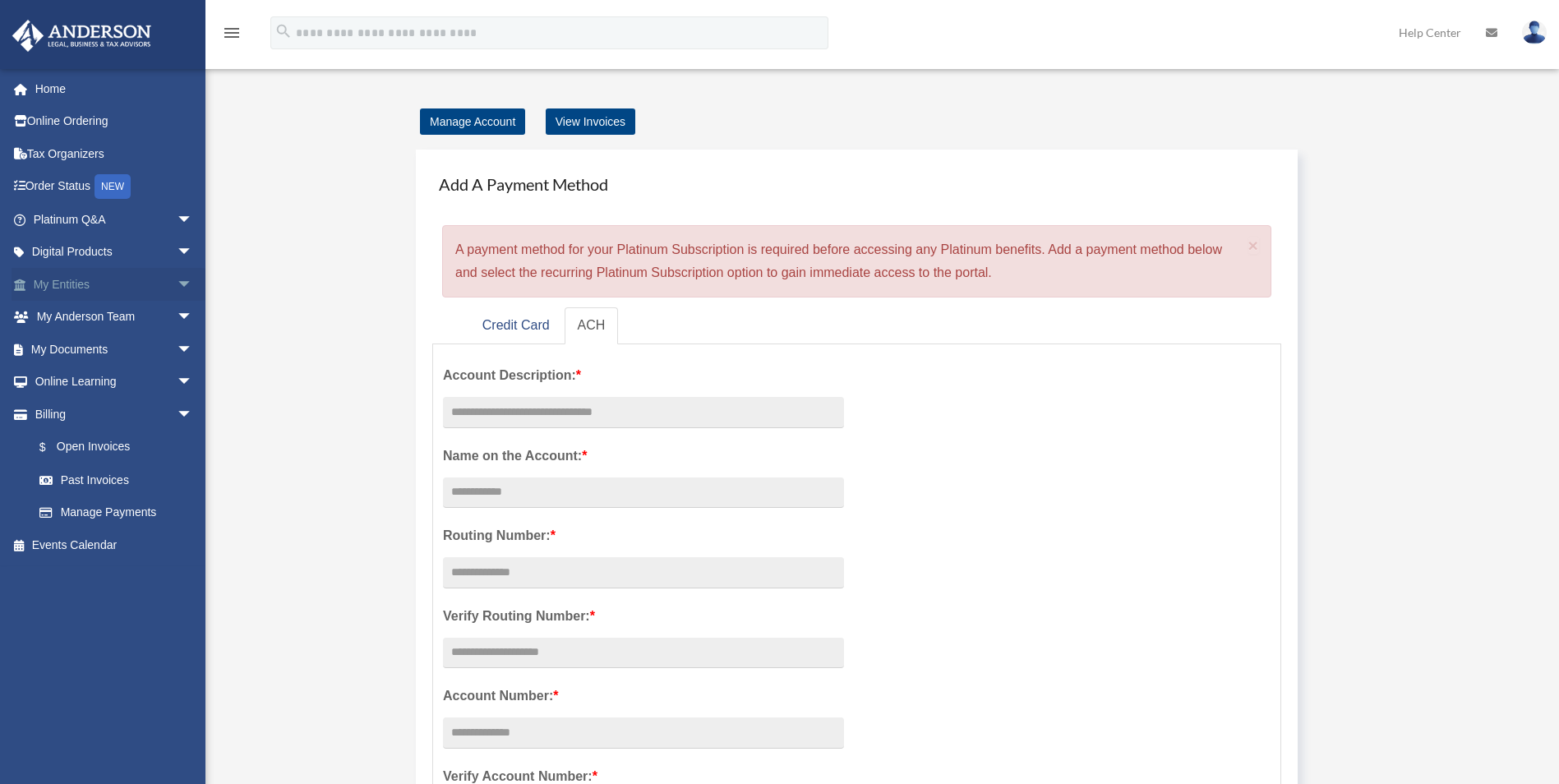
click at [177, 278] on span "arrow_drop_down" at bounding box center [193, 285] width 33 height 34
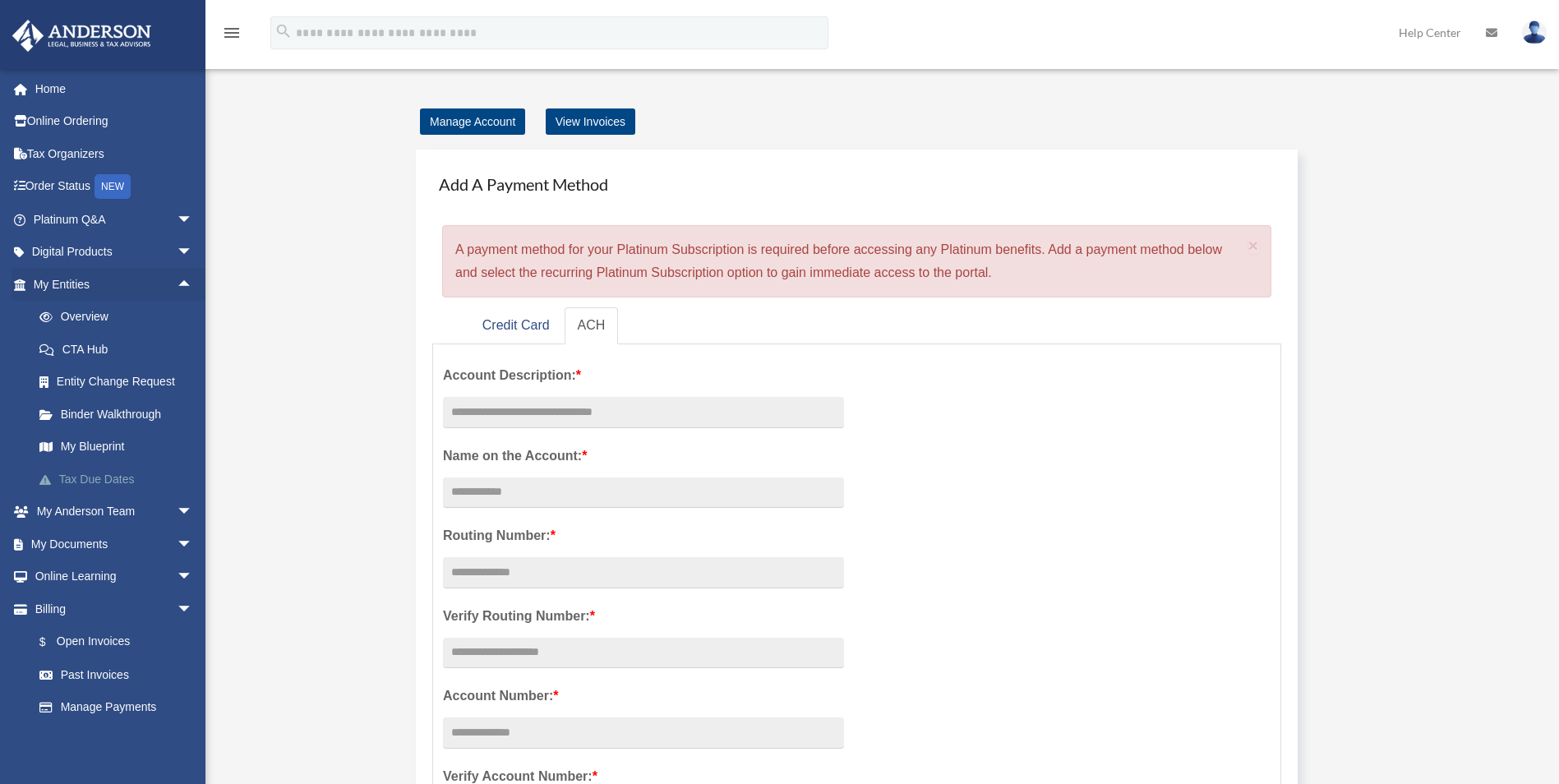
click at [96, 480] on link "Tax Due Dates" at bounding box center [120, 479] width 195 height 33
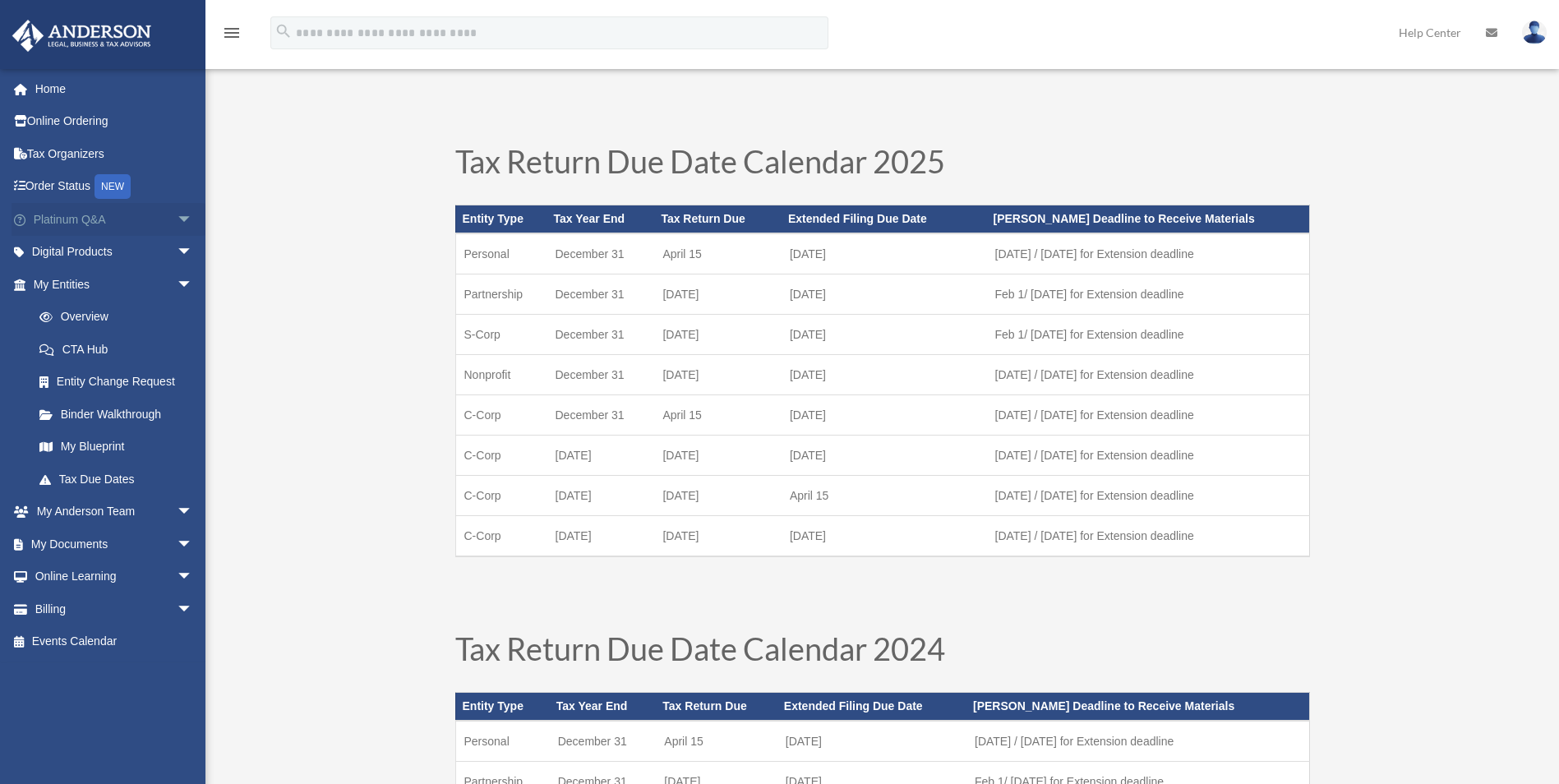
click at [59, 214] on link "Platinum Q&A arrow_drop_down" at bounding box center [114, 219] width 206 height 33
click at [177, 213] on span "arrow_drop_down" at bounding box center [193, 219] width 33 height 34
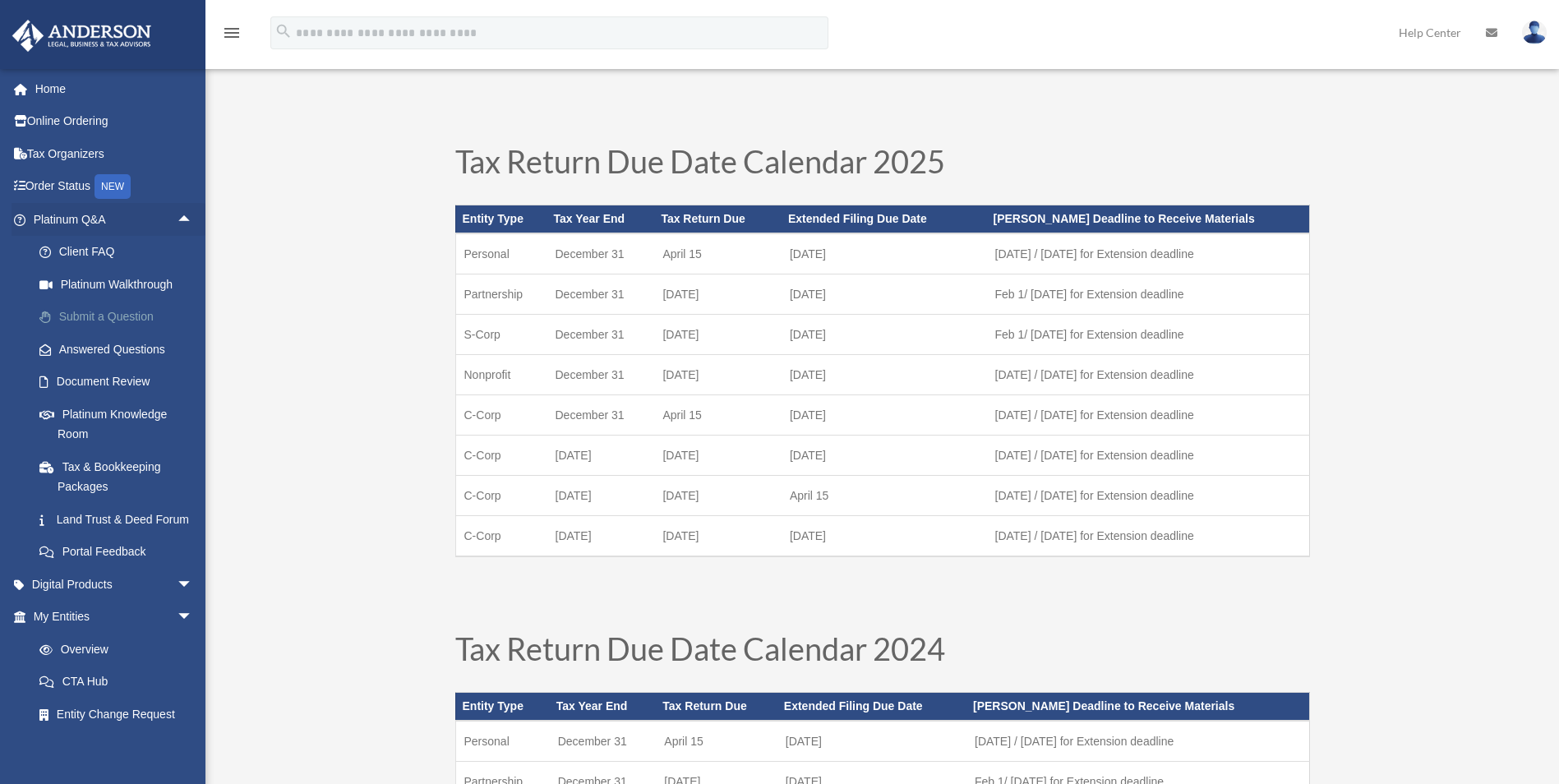
click at [143, 312] on link "Submit a Question" at bounding box center [120, 318] width 195 height 33
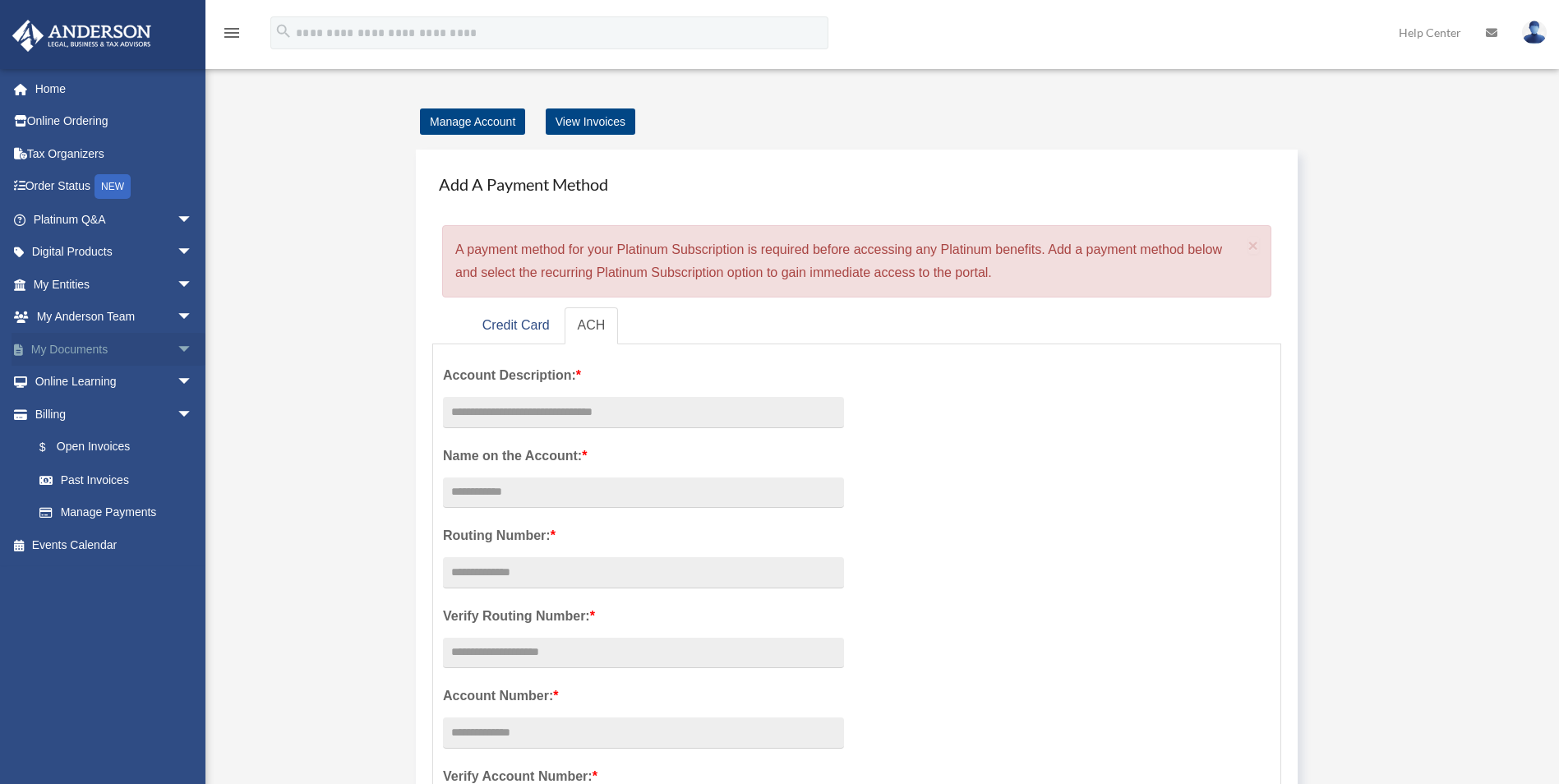
click at [177, 347] on span "arrow_drop_down" at bounding box center [193, 349] width 33 height 34
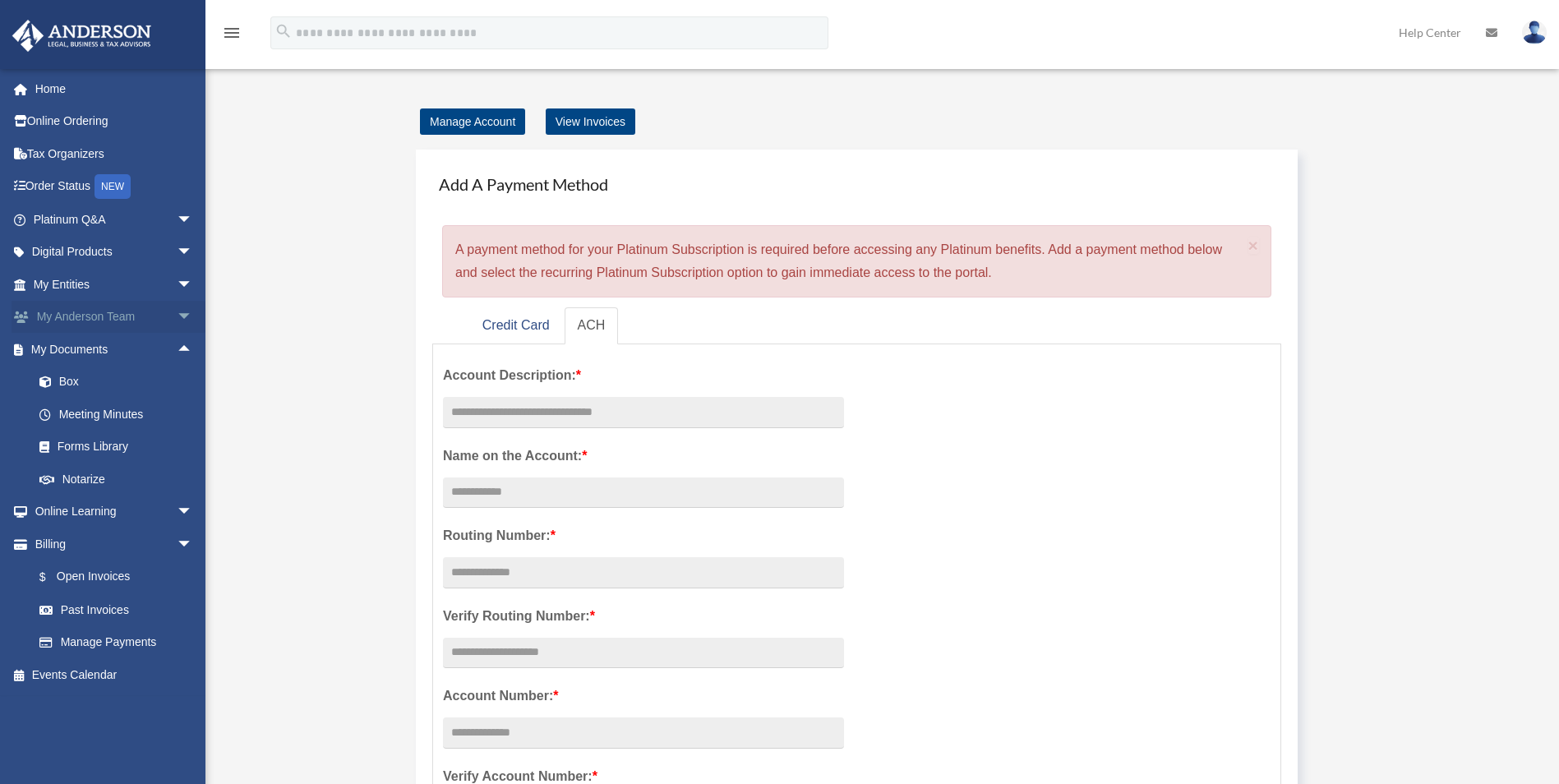
click at [178, 305] on span "arrow_drop_down" at bounding box center [193, 318] width 33 height 34
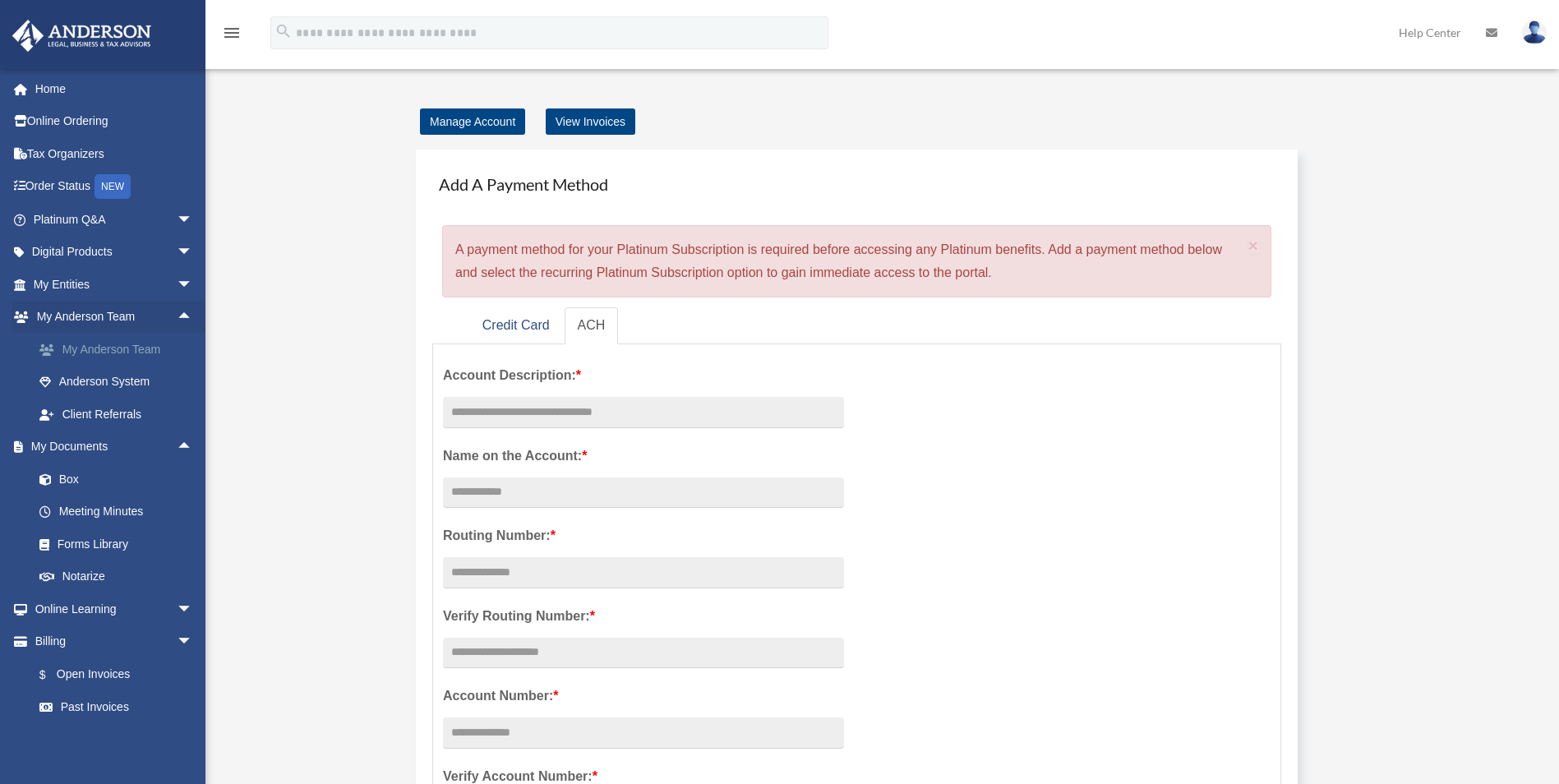
click at [143, 352] on link "My Anderson Team" at bounding box center [120, 349] width 195 height 33
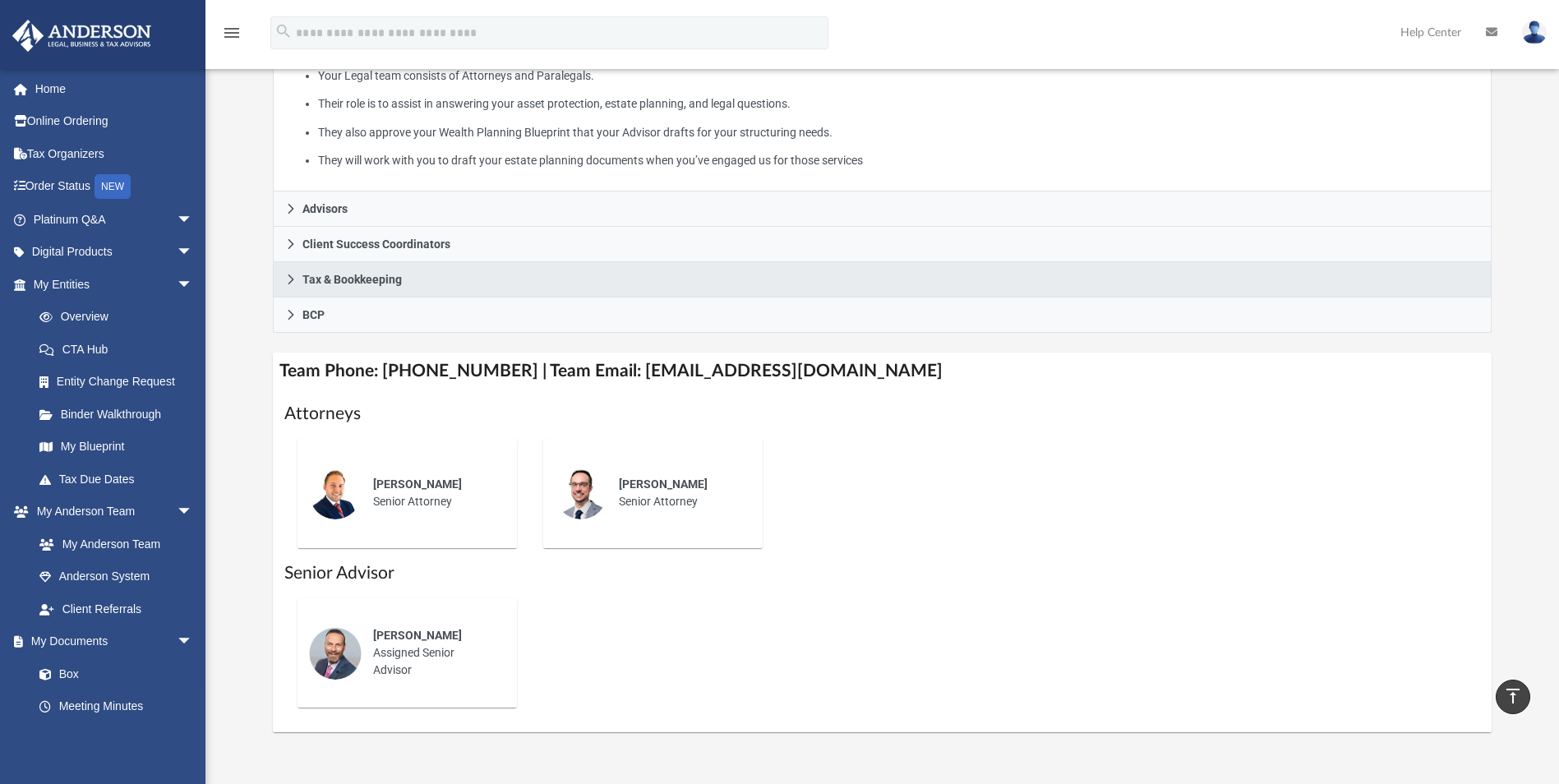
scroll to position [246, 0]
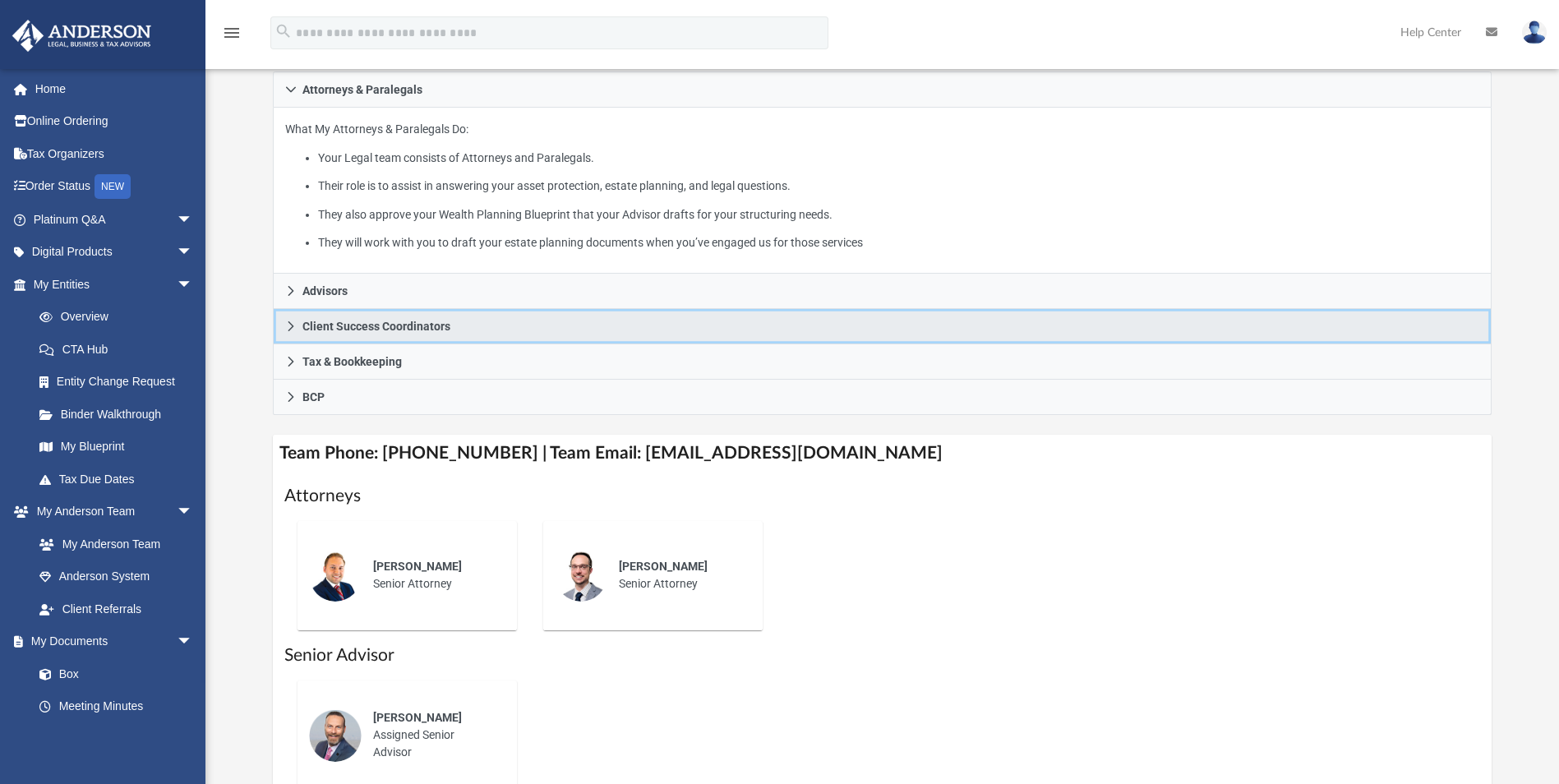
click at [396, 328] on span "Client Success Coordinators" at bounding box center [376, 325] width 148 height 11
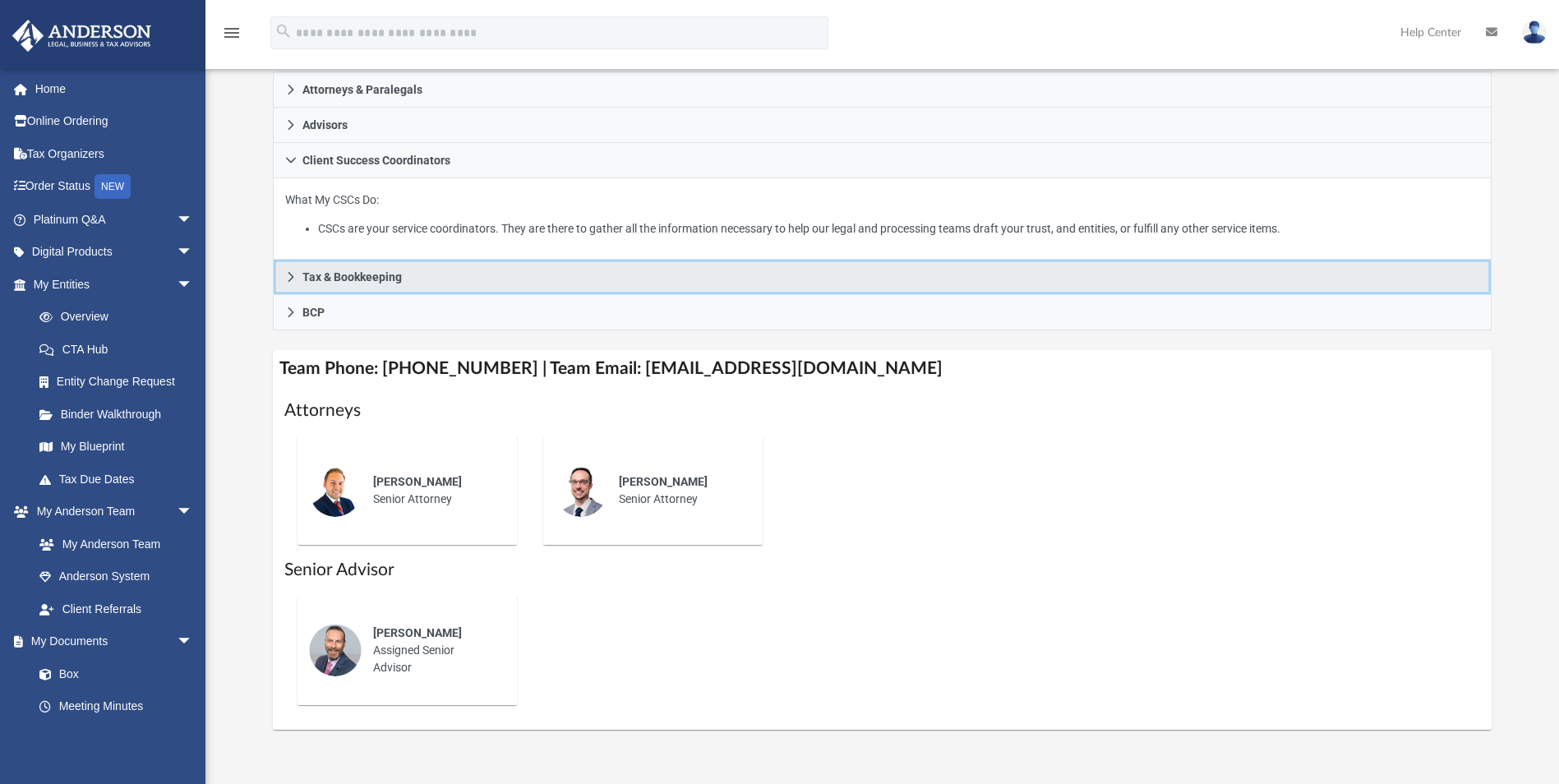
click at [380, 279] on span "Tax & Bookkeeping" at bounding box center [352, 277] width 99 height 11
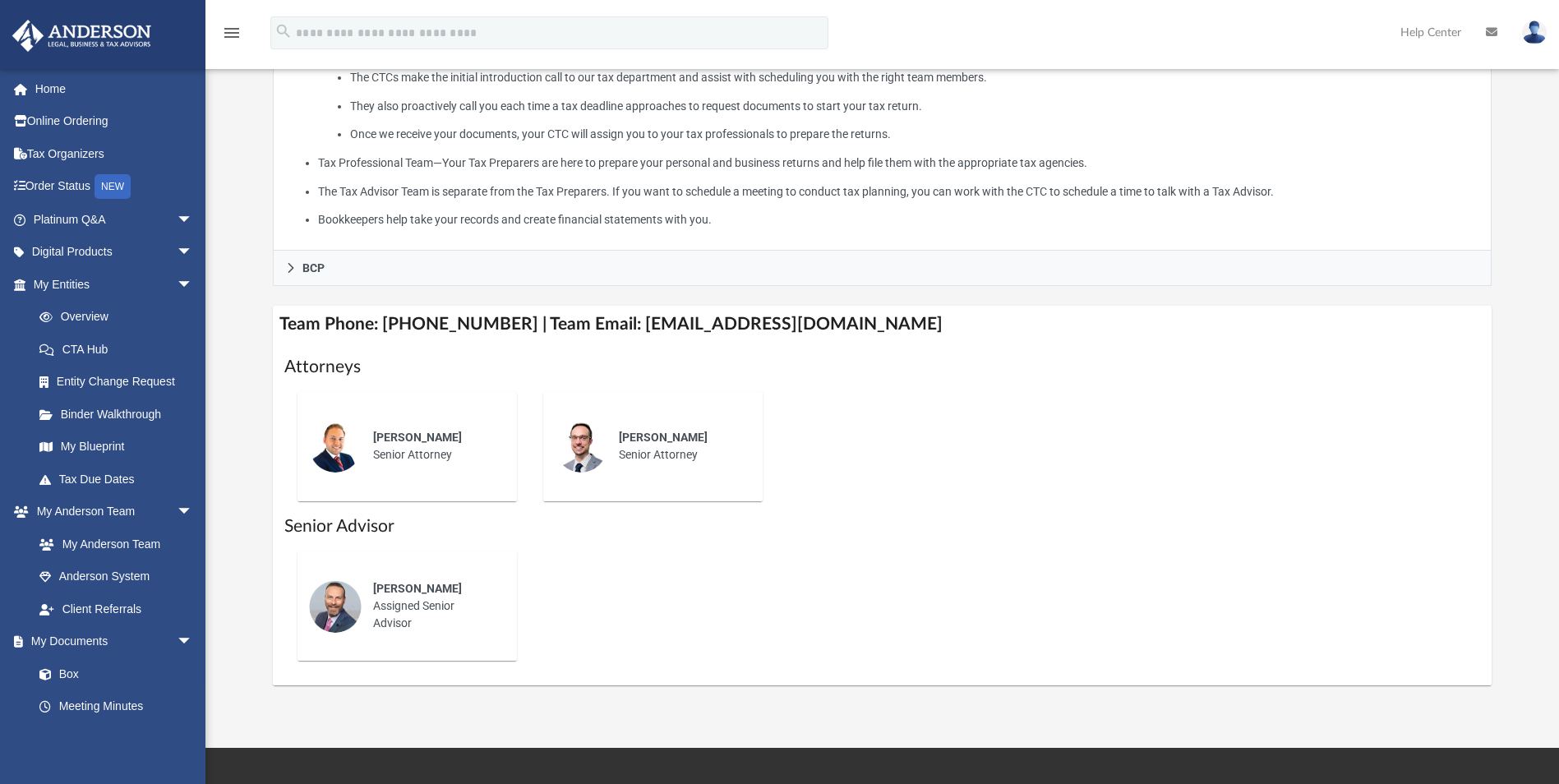
scroll to position [493, 0]
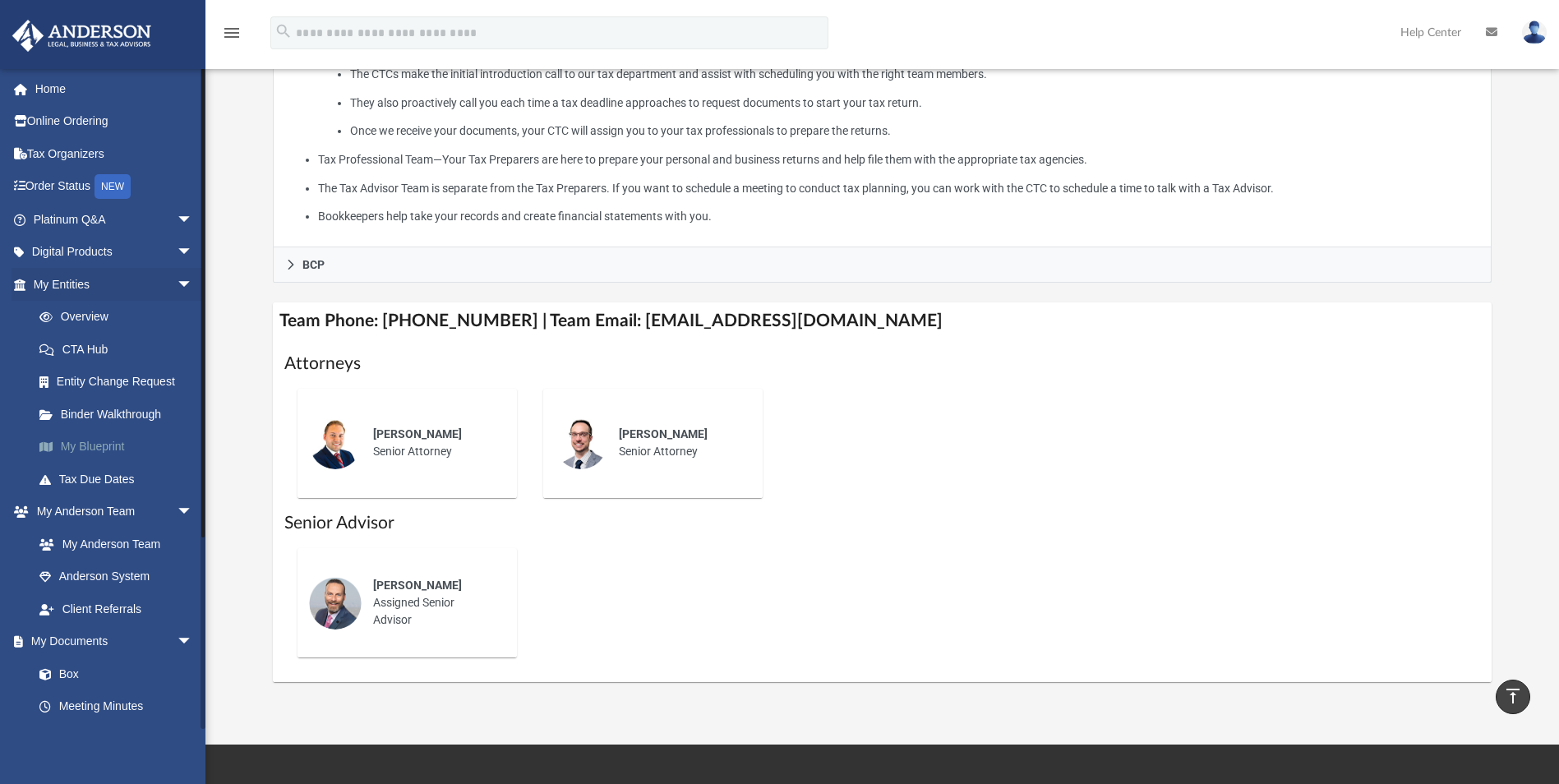
click at [105, 448] on link "My Blueprint" at bounding box center [120, 447] width 195 height 33
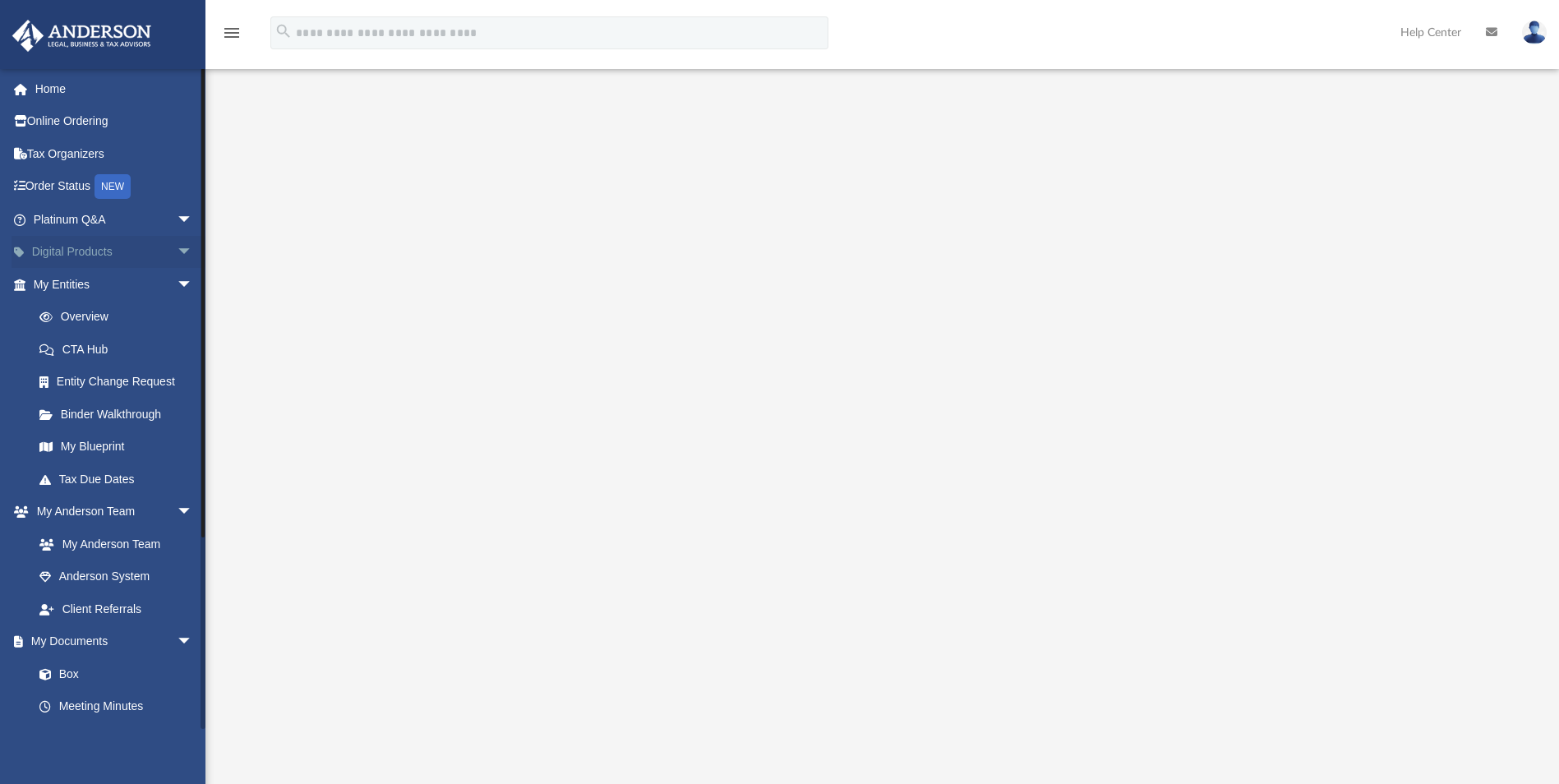
click at [177, 244] on span "arrow_drop_down" at bounding box center [193, 252] width 33 height 34
